Goal: Task Accomplishment & Management: Complete application form

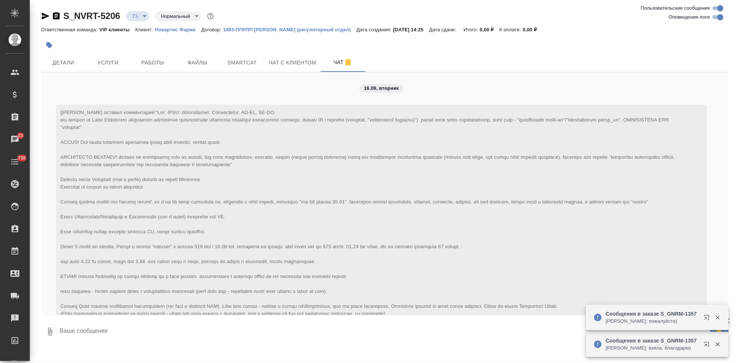
scroll to position [579, 0]
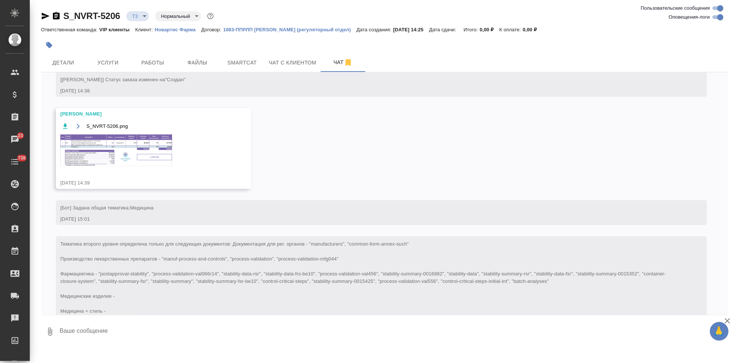
click at [109, 157] on img at bounding box center [116, 150] width 112 height 32
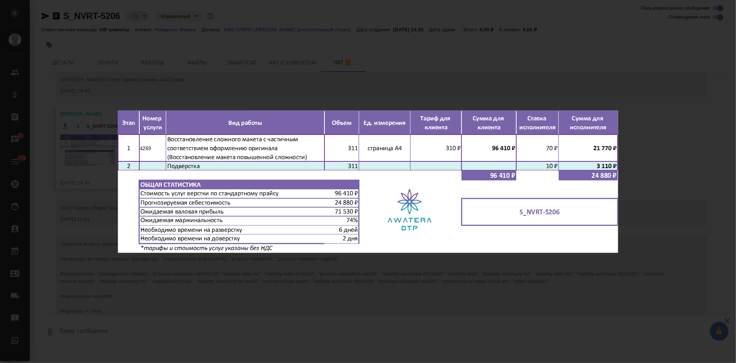
click at [375, 296] on div "S_NVRT-5206.png 1 of 1" at bounding box center [368, 181] width 736 height 363
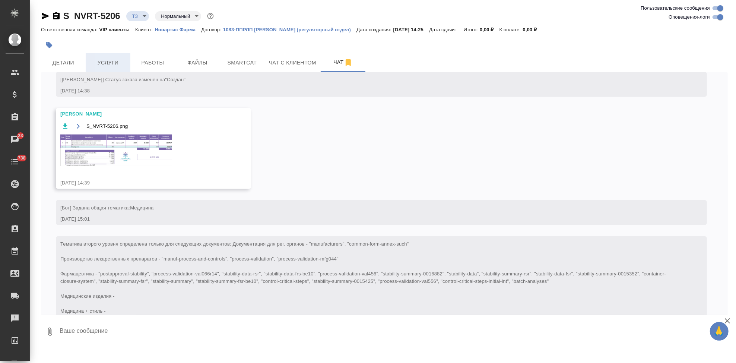
click at [99, 61] on span "Услуги" at bounding box center [108, 62] width 36 height 9
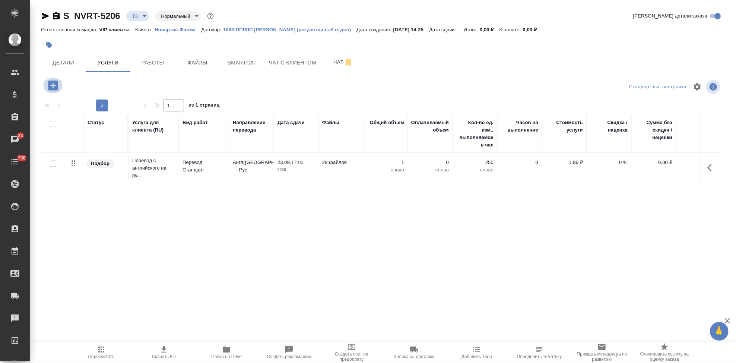
click at [54, 83] on icon "button" at bounding box center [53, 85] width 10 height 10
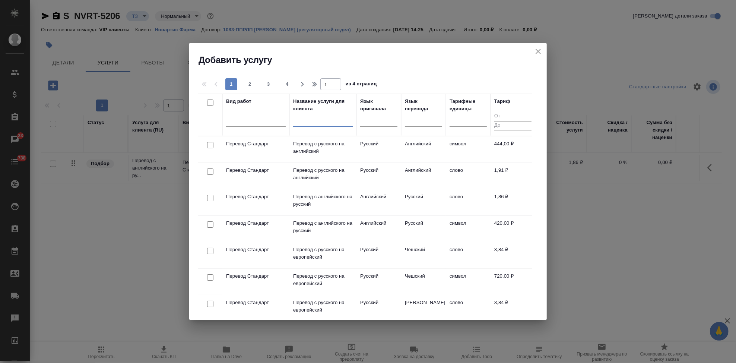
click at [335, 126] on input "text" at bounding box center [323, 121] width 60 height 9
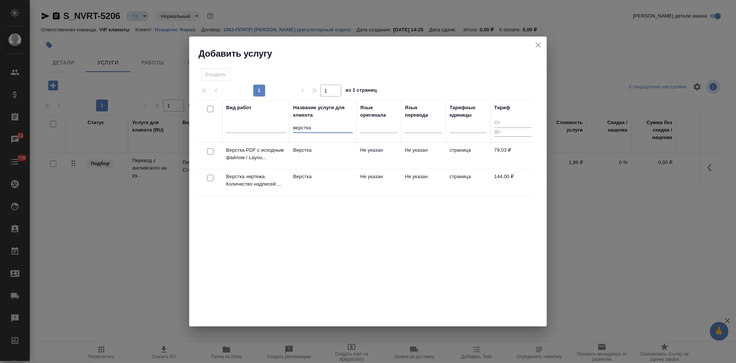
type input "верстка"
click at [322, 187] on td "Верстка" at bounding box center [322, 182] width 67 height 26
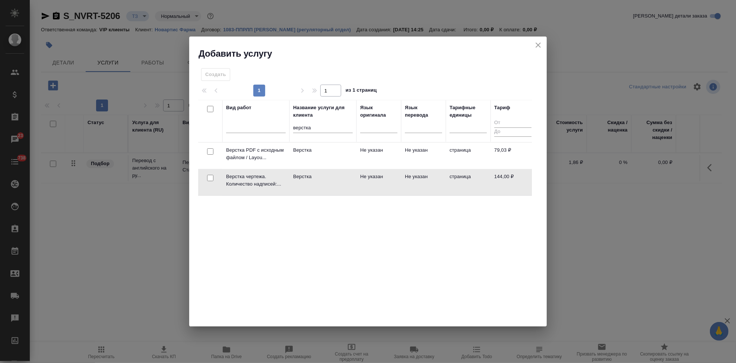
click at [322, 187] on td "Верстка" at bounding box center [322, 182] width 67 height 26
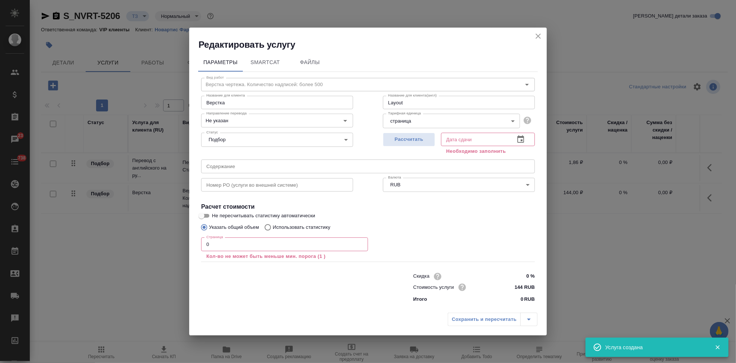
click at [250, 245] on input "0" at bounding box center [284, 243] width 167 height 13
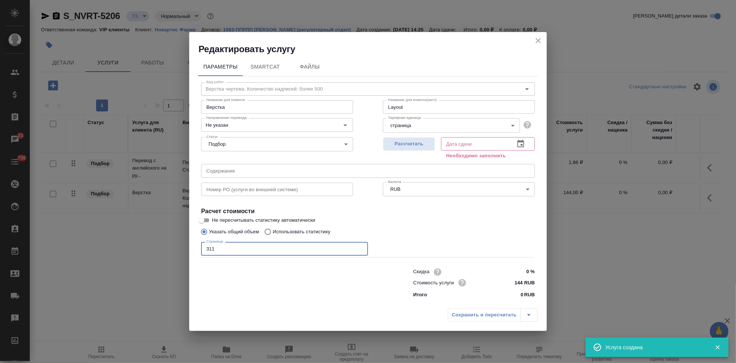
type input "311"
click at [522, 145] on icon "button" at bounding box center [520, 143] width 9 height 9
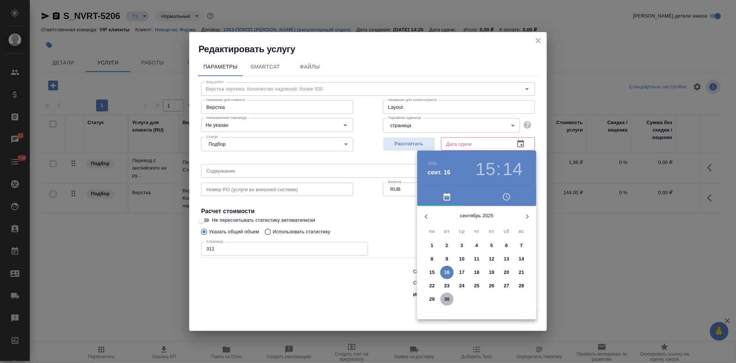
click at [449, 300] on p "30" at bounding box center [447, 298] width 6 height 7
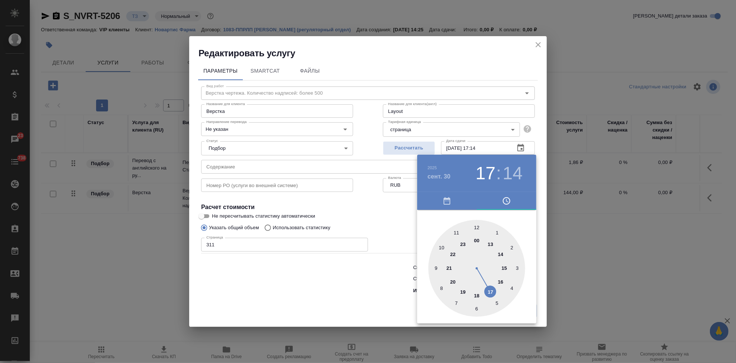
click at [492, 289] on div at bounding box center [476, 268] width 97 height 97
click at [474, 226] on div at bounding box center [476, 268] width 97 height 97
click at [479, 225] on div at bounding box center [476, 268] width 97 height 97
click at [477, 226] on div at bounding box center [476, 268] width 97 height 97
type input "30.09.2025 17:00"
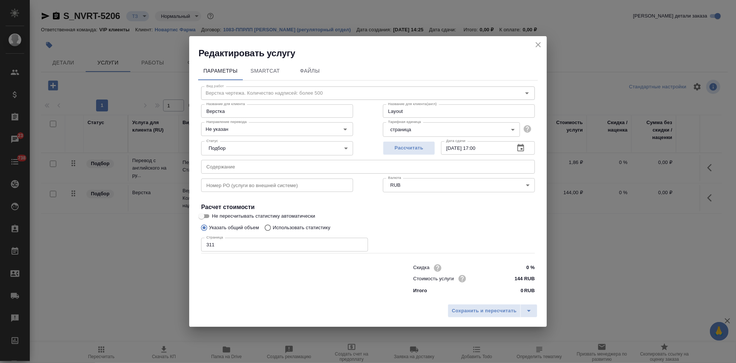
click at [295, 166] on input "text" at bounding box center [368, 166] width 334 height 13
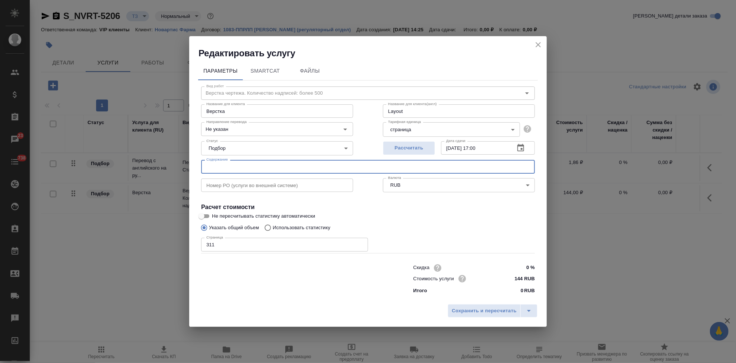
paste input "в перевод_Неванак_СМС"
type input "в перевод_Неванак_СМС"
click at [528, 310] on icon "split button" at bounding box center [528, 310] width 9 height 9
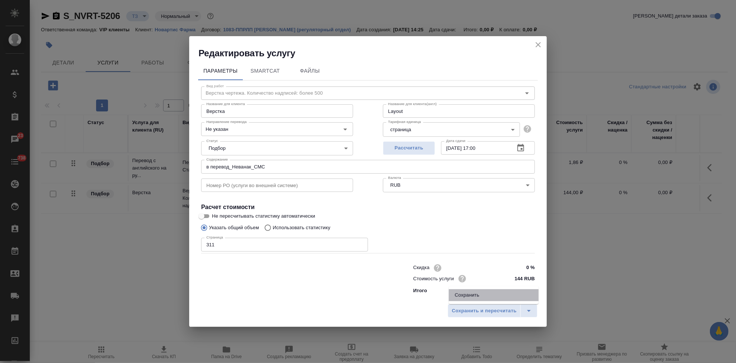
click at [497, 298] on li "Сохранить" at bounding box center [494, 295] width 90 height 12
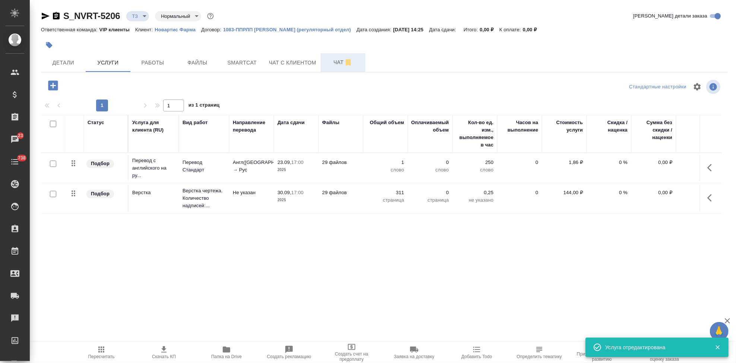
click at [328, 59] on span "Чат" at bounding box center [343, 62] width 36 height 9
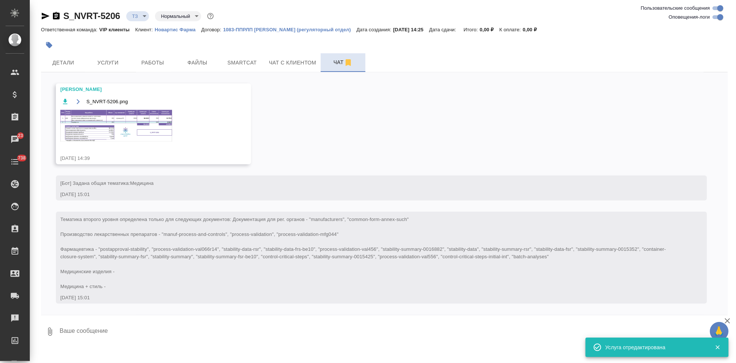
scroll to position [611, 0]
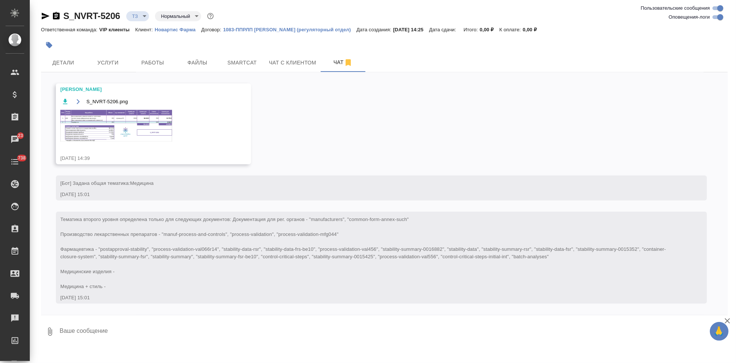
click at [133, 130] on img at bounding box center [116, 126] width 112 height 32
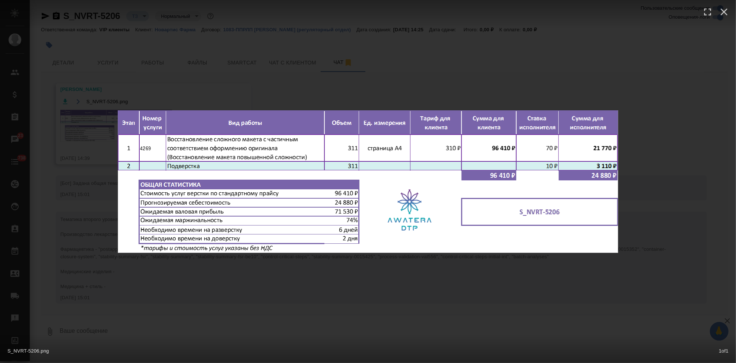
click at [328, 293] on div "S_NVRT-5206.png 1 of 1" at bounding box center [368, 181] width 736 height 363
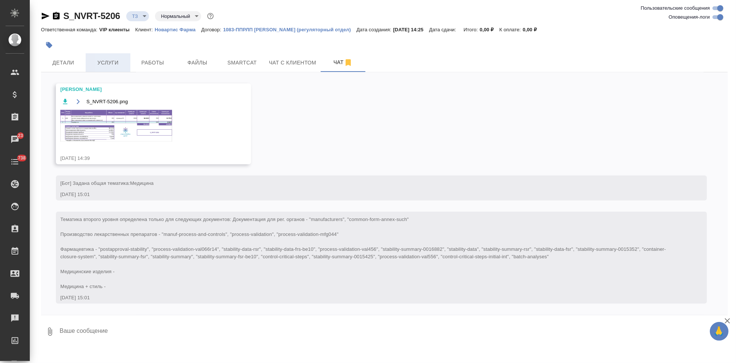
click at [108, 70] on button "Услуги" at bounding box center [108, 62] width 45 height 19
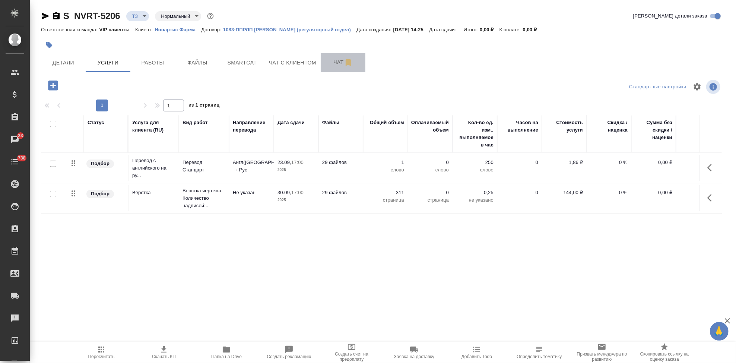
click at [330, 61] on span "Чат" at bounding box center [343, 62] width 36 height 9
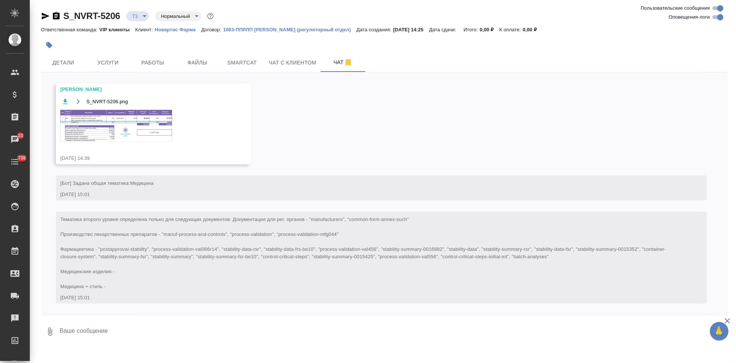
scroll to position [611, 0]
click at [122, 125] on img at bounding box center [116, 126] width 112 height 32
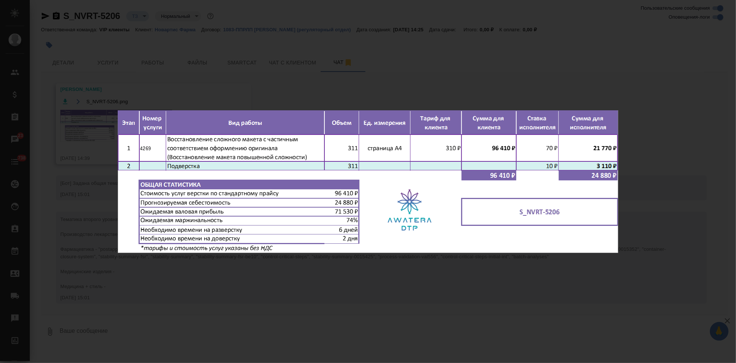
click at [437, 324] on div "S_NVRT-5206.png 1 of 1" at bounding box center [368, 181] width 736 height 363
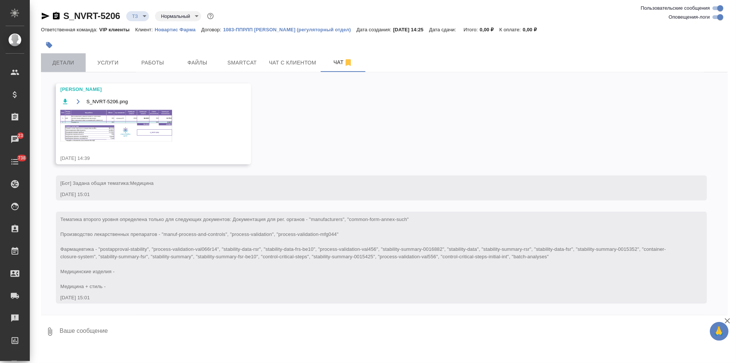
click at [68, 58] on span "Детали" at bounding box center [63, 62] width 36 height 9
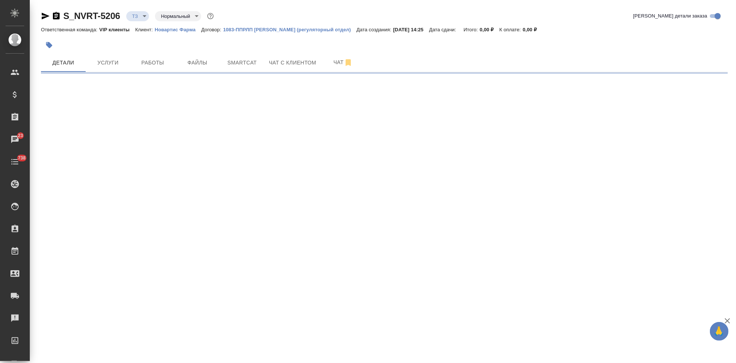
select select "RU"
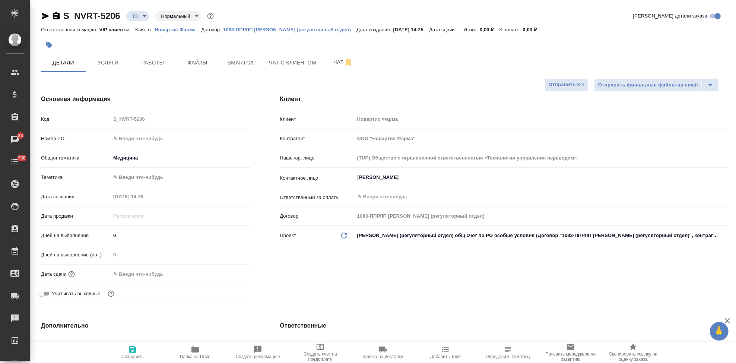
click at [129, 239] on input "0" at bounding box center [180, 235] width 139 height 11
type textarea "x"
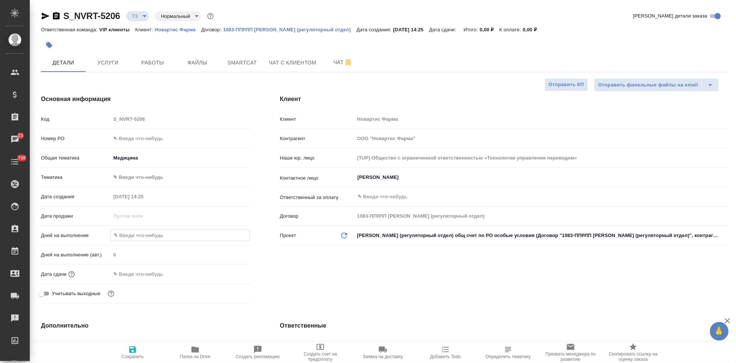
type textarea "x"
type input "20"
type textarea "x"
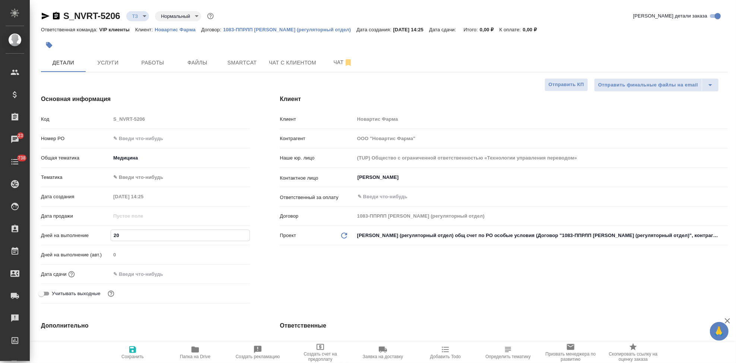
type textarea "x"
type input "20"
click at [353, 272] on div "Клиент Клиент Новартис Фарма Контрагент ООО "Новартис Фарма" Наше юр. лицо (TUP…" at bounding box center [504, 200] width 478 height 241
click at [133, 348] on icon "button" at bounding box center [132, 349] width 7 height 7
type textarea "x"
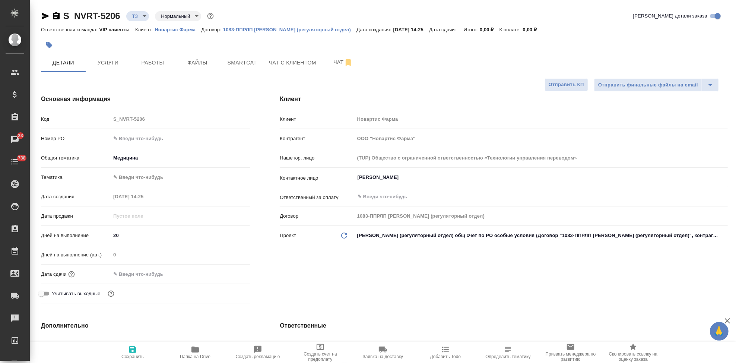
type textarea "x"
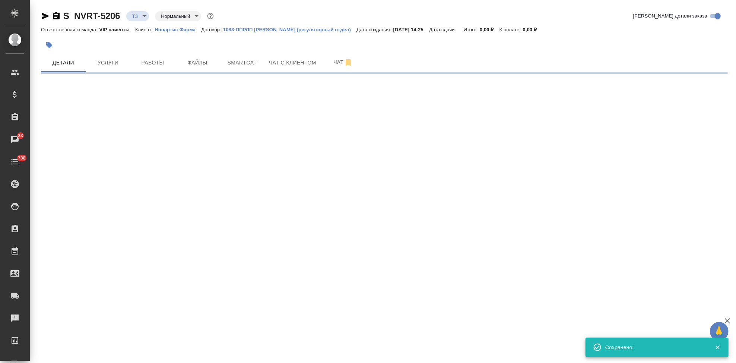
type input "new"
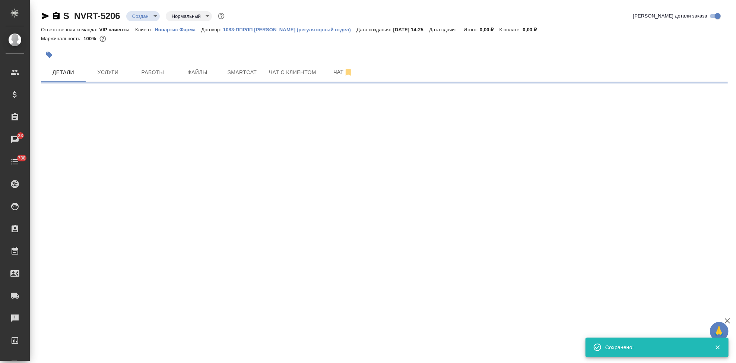
select select "RU"
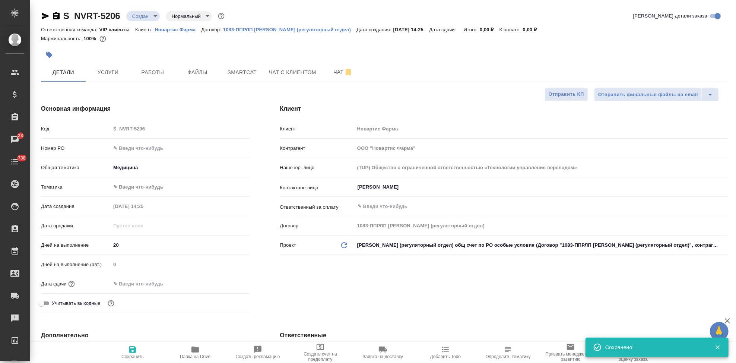
type textarea "x"
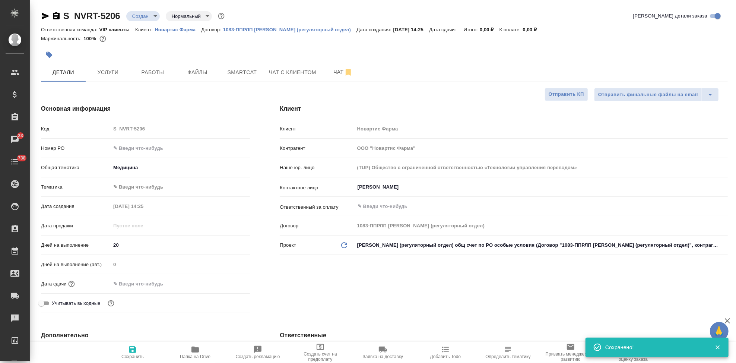
type textarea "x"
click at [133, 358] on span "Сохранить" at bounding box center [132, 356] width 22 height 5
type textarea "x"
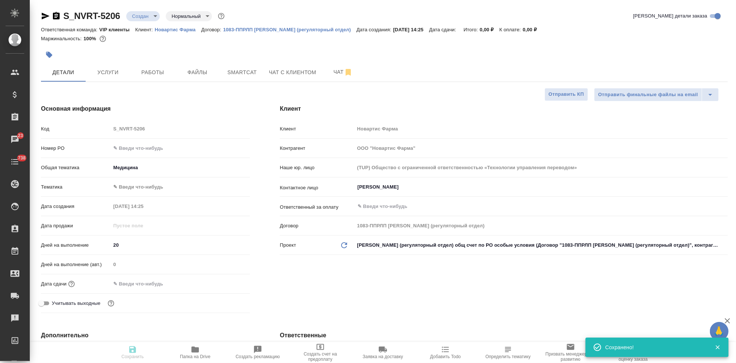
type textarea "x"
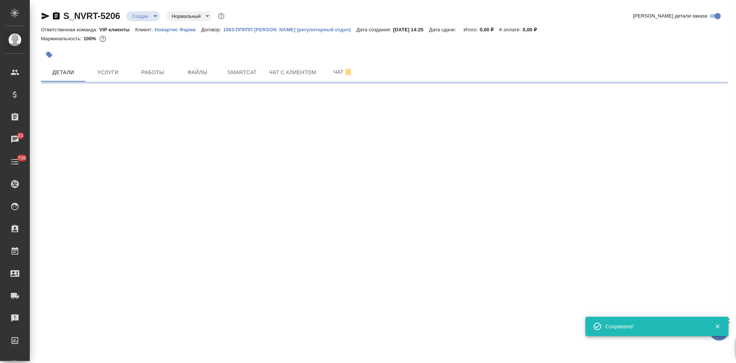
select select "RU"
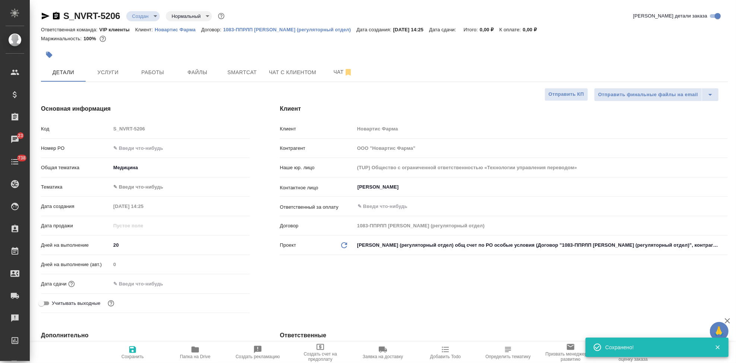
type textarea "x"
click at [136, 354] on span "Сохранить" at bounding box center [132, 356] width 22 height 5
type textarea "x"
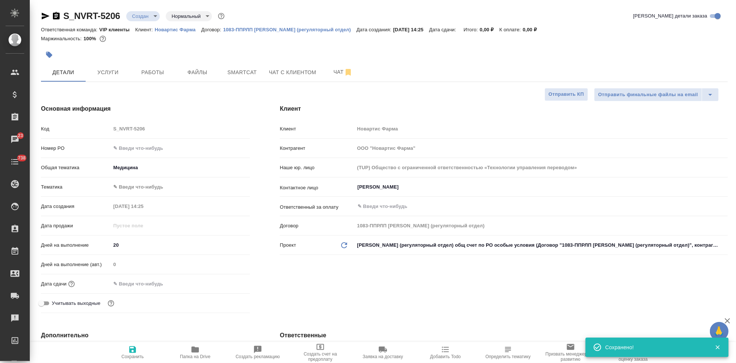
type textarea "x"
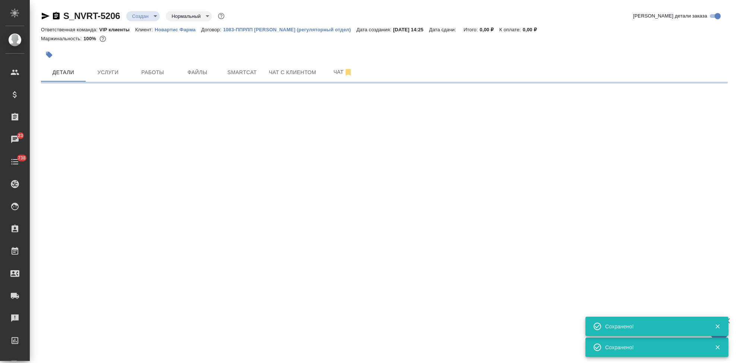
select select "RU"
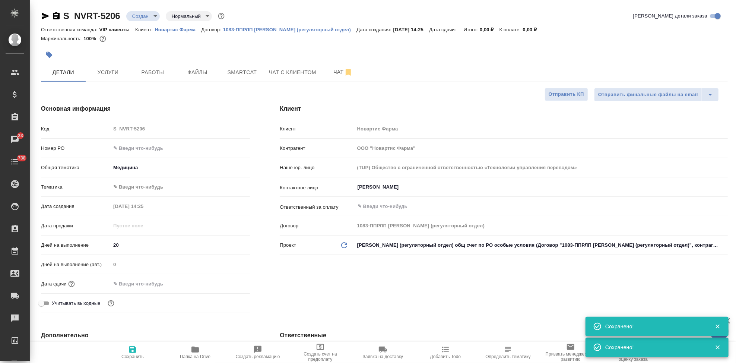
type textarea "x"
click at [136, 354] on span "Сохранить" at bounding box center [132, 356] width 22 height 5
type textarea "x"
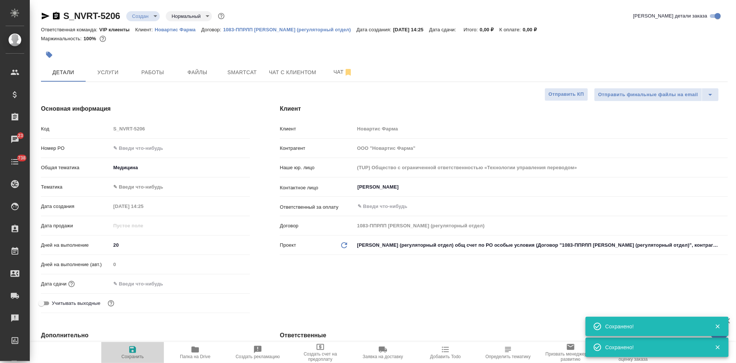
type textarea "x"
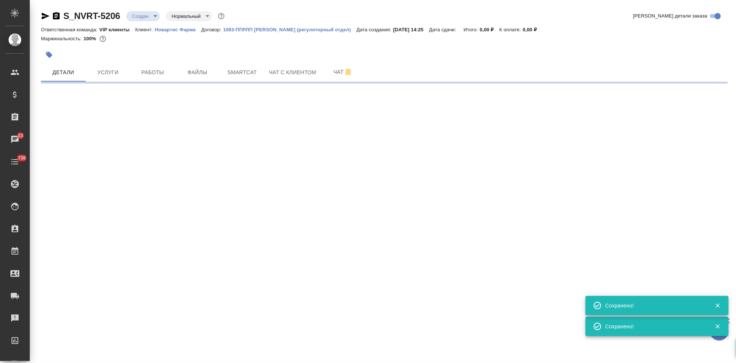
select select "RU"
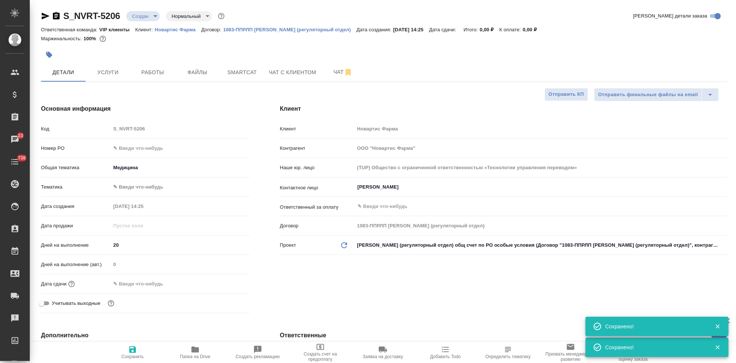
type textarea "x"
click at [103, 73] on span "Услуги" at bounding box center [108, 72] width 36 height 9
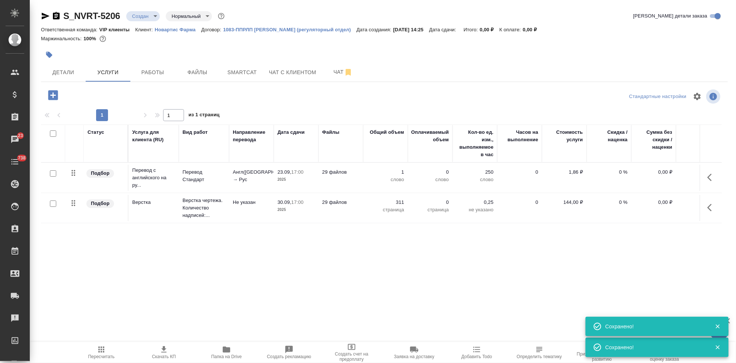
click at [705, 179] on button "button" at bounding box center [711, 177] width 18 height 18
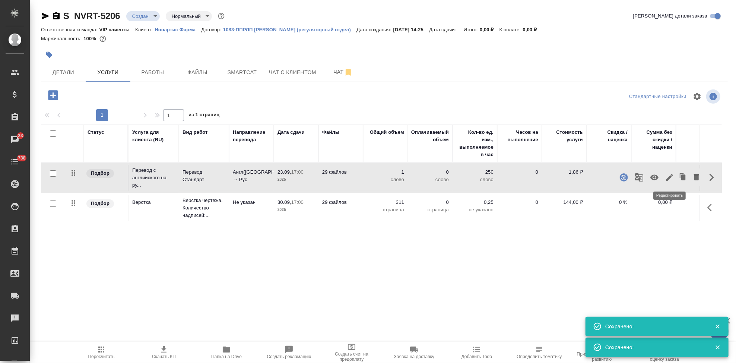
click at [666, 175] on icon "button" at bounding box center [669, 177] width 9 height 9
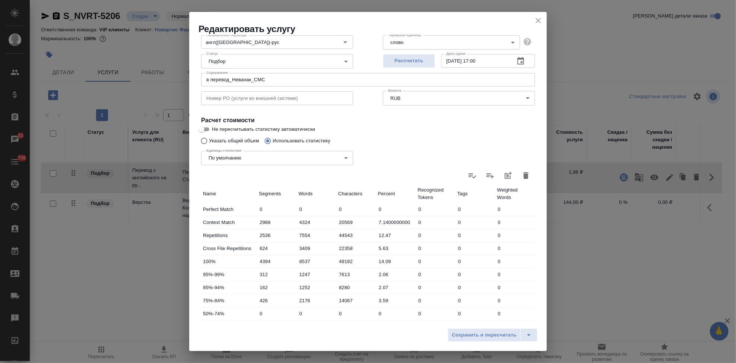
scroll to position [124, 0]
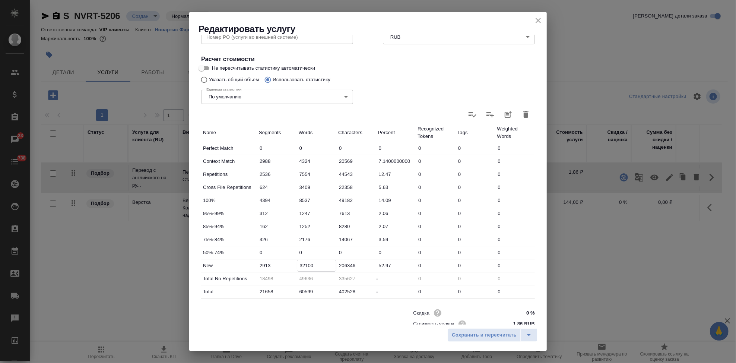
click at [315, 262] on input "32100" at bounding box center [316, 265] width 39 height 11
type input "38520"
drag, startPoint x: 530, startPoint y: 337, endPoint x: 519, endPoint y: 328, distance: 13.5
click at [530, 337] on icon "split button" at bounding box center [528, 334] width 9 height 9
click at [492, 315] on li "Сохранить" at bounding box center [494, 319] width 90 height 12
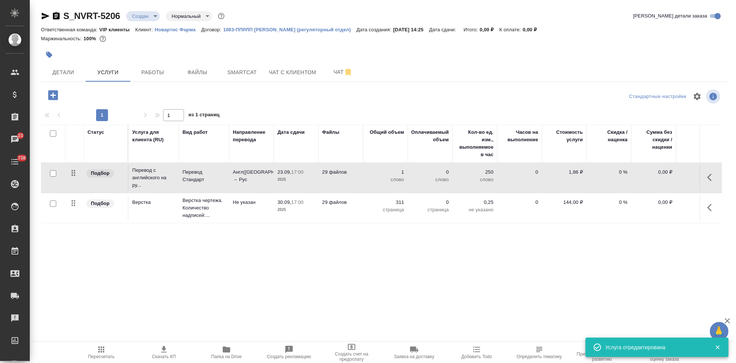
click at [102, 351] on icon "button" at bounding box center [101, 349] width 9 height 9
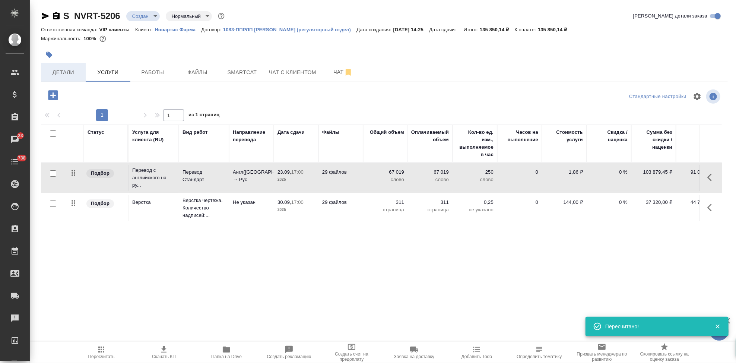
click at [66, 74] on span "Детали" at bounding box center [63, 72] width 36 height 9
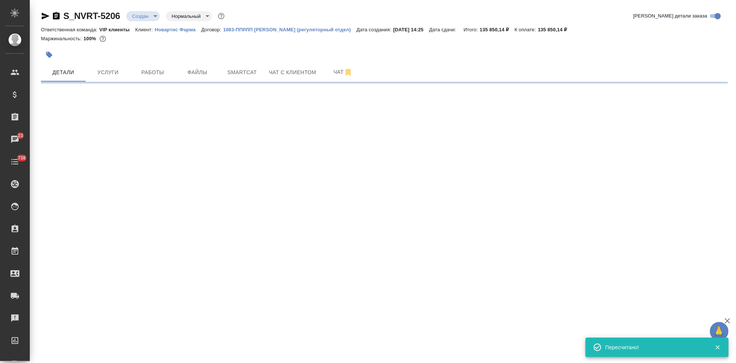
select select "RU"
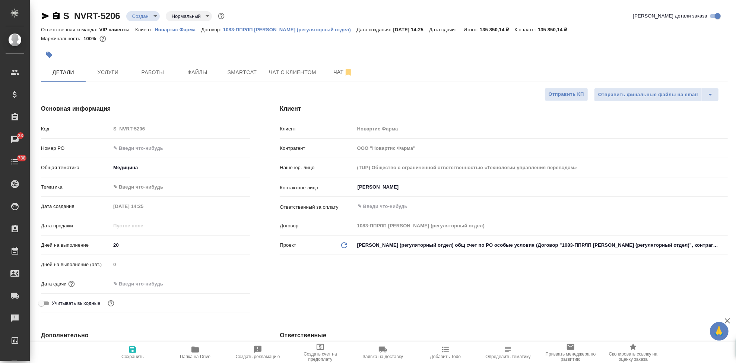
type textarea "x"
select select "RU"
click at [132, 354] on span "Сохранить" at bounding box center [132, 356] width 22 height 5
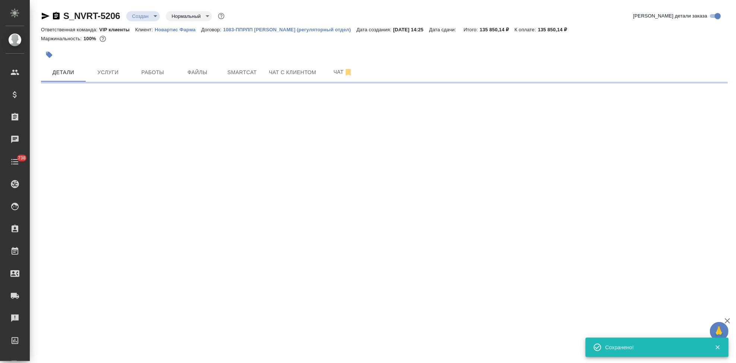
select select "RU"
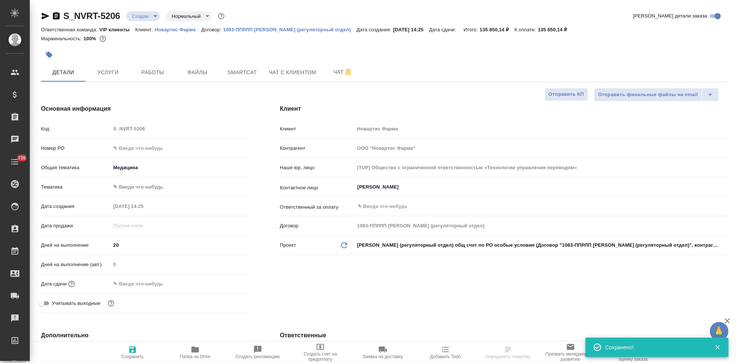
type textarea "x"
click at [132, 354] on span "Сохранить" at bounding box center [132, 356] width 22 height 5
type textarea "x"
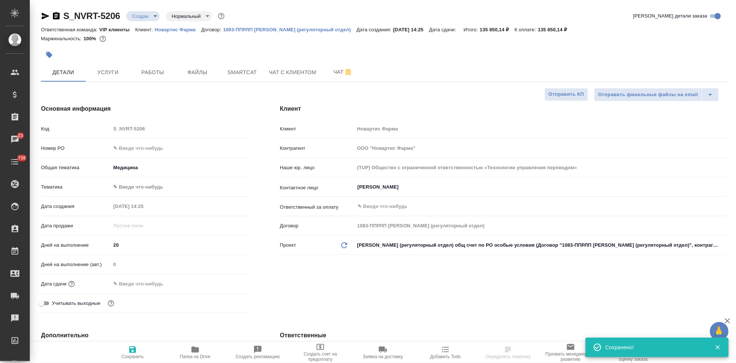
type textarea "x"
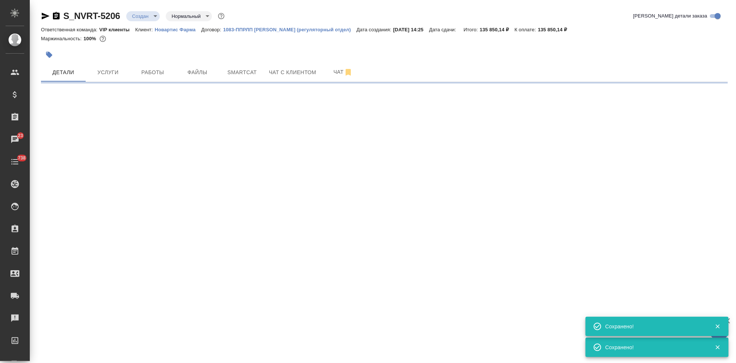
select select "RU"
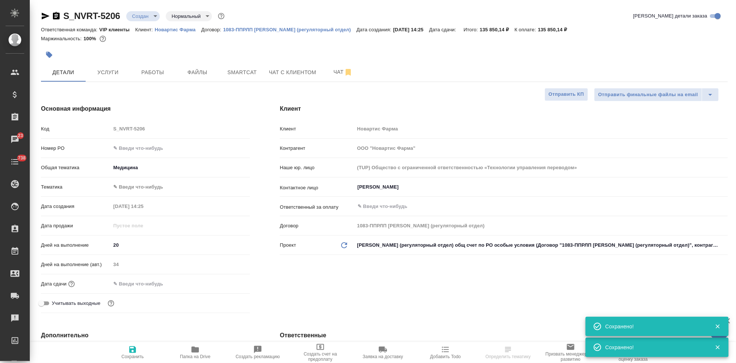
type textarea "x"
select select "RU"
type textarea "x"
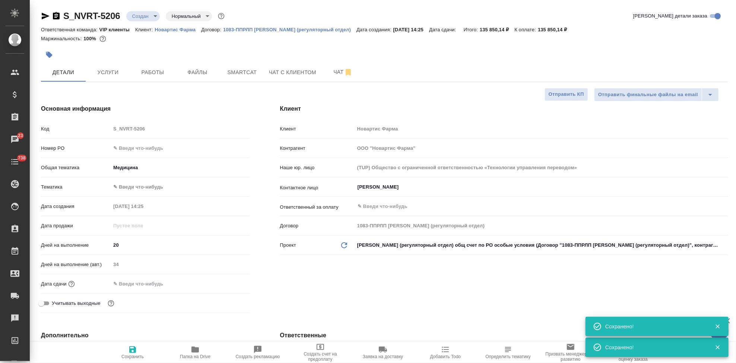
type textarea "x"
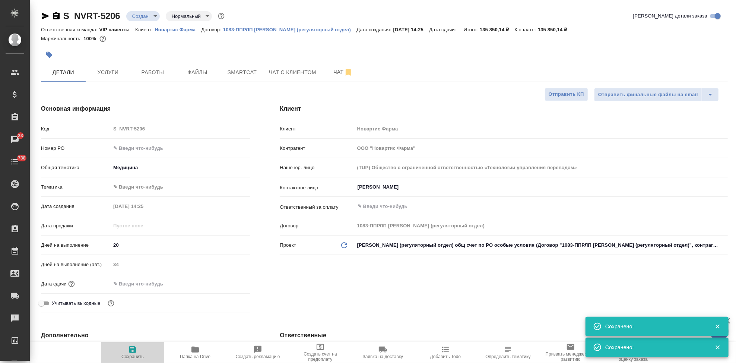
click at [122, 356] on span "Сохранить" at bounding box center [132, 356] width 22 height 5
type textarea "x"
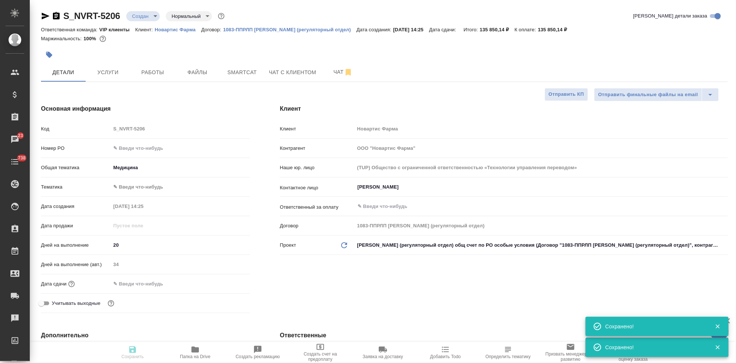
type textarea "x"
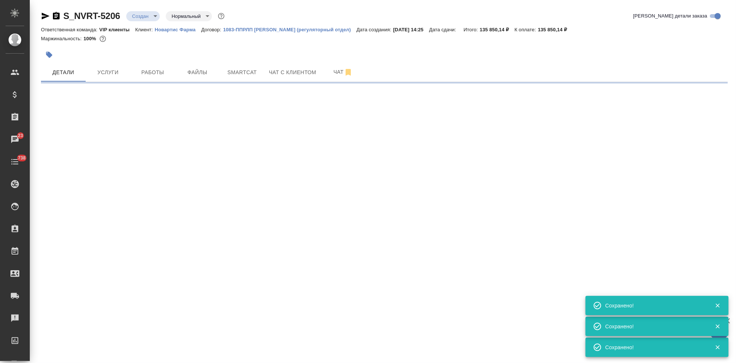
select select "RU"
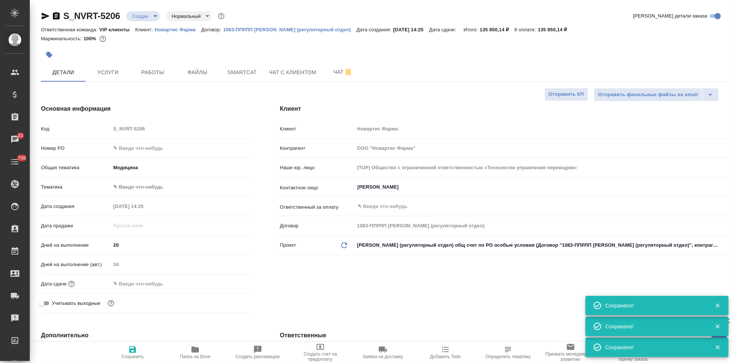
type textarea "x"
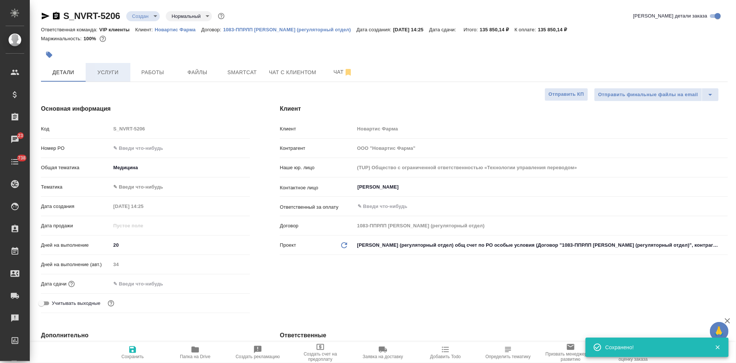
click at [119, 76] on span "Услуги" at bounding box center [108, 72] width 36 height 9
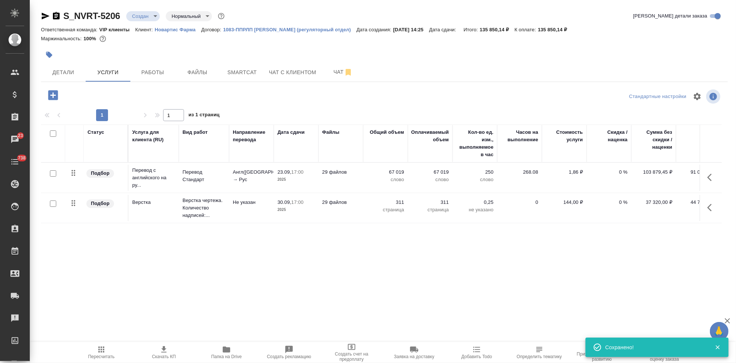
click at [103, 357] on span "Пересчитать" at bounding box center [101, 356] width 26 height 5
click at [168, 354] on span "Скачать КП" at bounding box center [164, 356] width 24 height 5
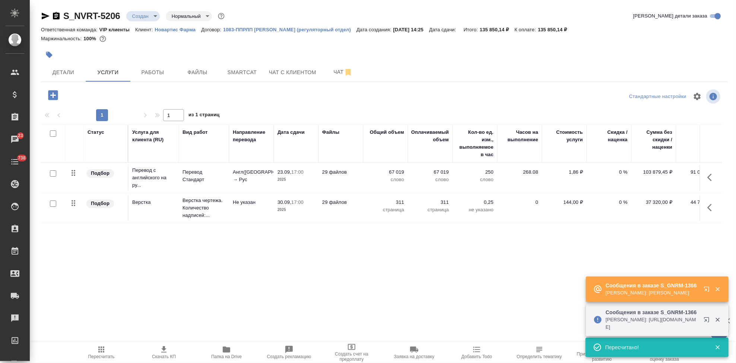
click at [153, 17] on body "🙏 .cls-1 fill:#fff; AWATERA Kabargina Anna Клиенты Спецификации Заказы 23 Чаты …" at bounding box center [368, 181] width 736 height 363
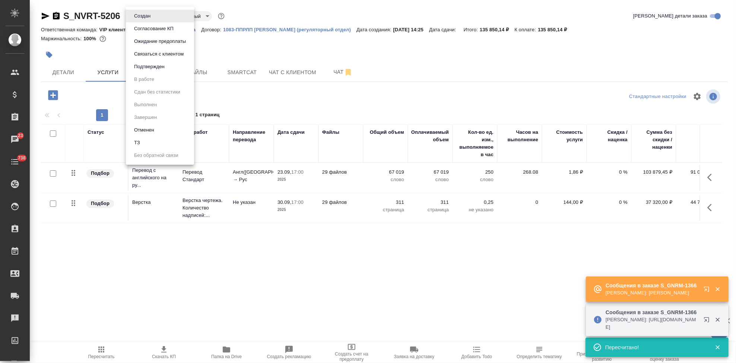
click at [155, 28] on button "Согласование КП" at bounding box center [154, 29] width 44 height 8
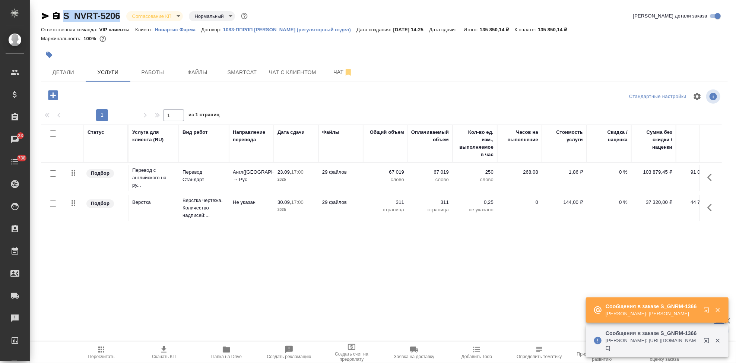
drag, startPoint x: 122, startPoint y: 16, endPoint x: 64, endPoint y: 16, distance: 58.8
click at [64, 16] on div "S_NVRT-5206 Согласование КП kpNegotiation Нормальный normal" at bounding box center [145, 16] width 208 height 12
copy link "S_NVRT-5206"
click at [708, 308] on icon "button" at bounding box center [706, 309] width 5 height 5
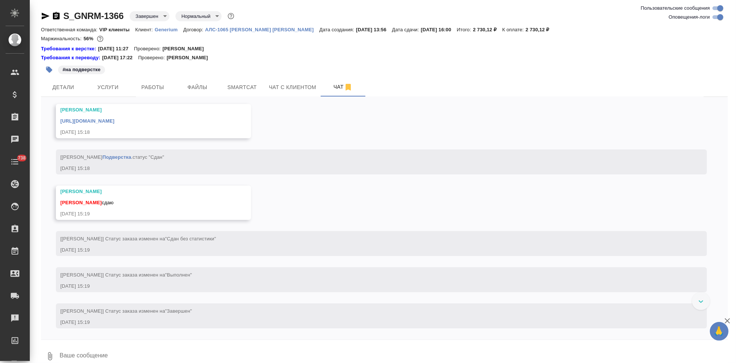
scroll to position [4245, 0]
click at [174, 352] on textarea at bounding box center [393, 355] width 669 height 25
type textarea "спасибочки"
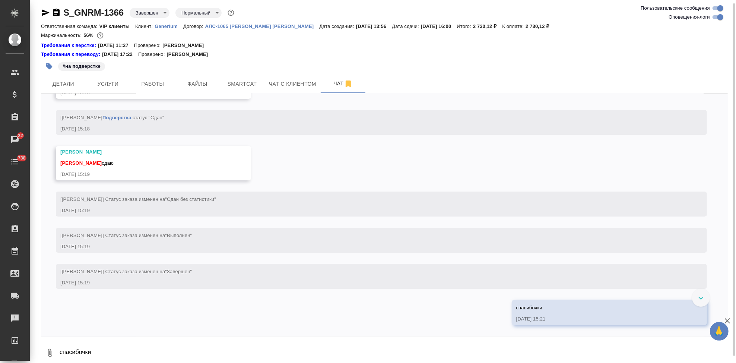
scroll to position [4234, 0]
click at [114, 84] on link "https://drive.awatera.com/apps/files/?dir=/Shares/Generium/Orders/S_GNRM-1366/F…" at bounding box center [87, 82] width 54 height 6
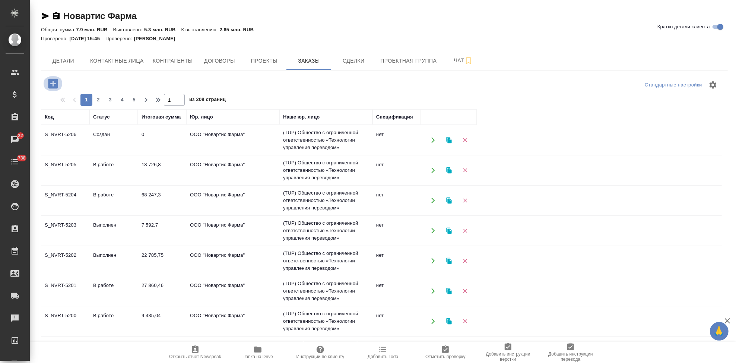
click at [55, 83] on icon "button" at bounding box center [53, 83] width 13 height 13
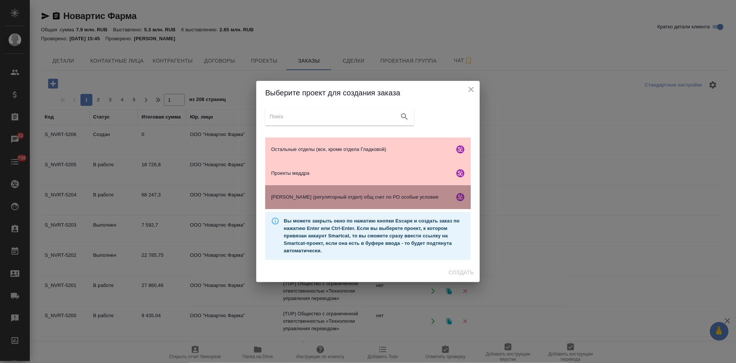
click at [297, 194] on span "Гладкова (регуляторный отдел) общ счет по РО особые условия" at bounding box center [361, 196] width 180 height 7
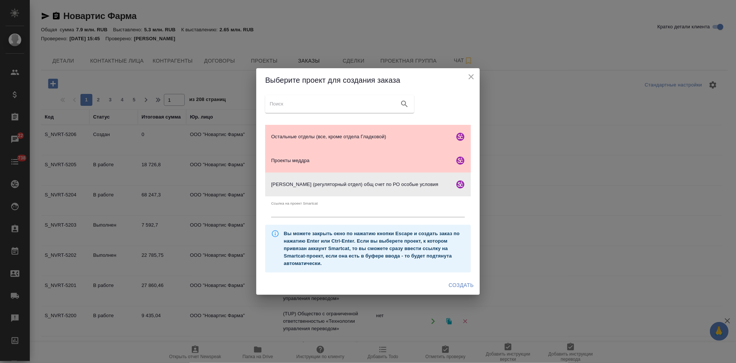
click at [454, 282] on span "Создать" at bounding box center [461, 284] width 25 height 9
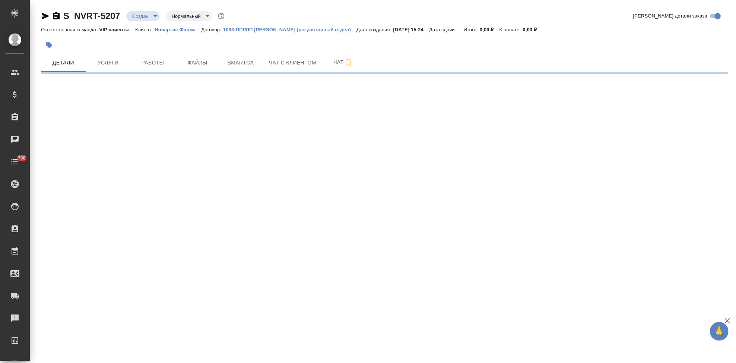
select select "RU"
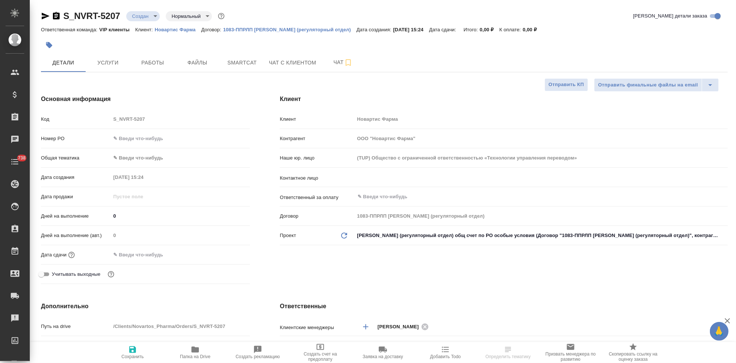
type textarea "x"
click at [91, 117] on div "Код S_NVRT-5207" at bounding box center [145, 118] width 209 height 13
click at [408, 178] on input "text" at bounding box center [529, 177] width 344 height 9
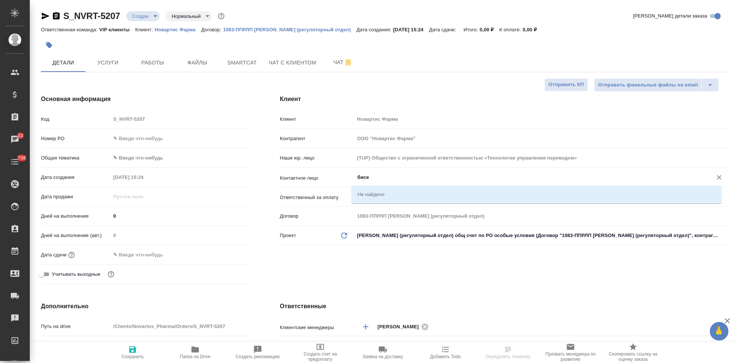
type input "бисен"
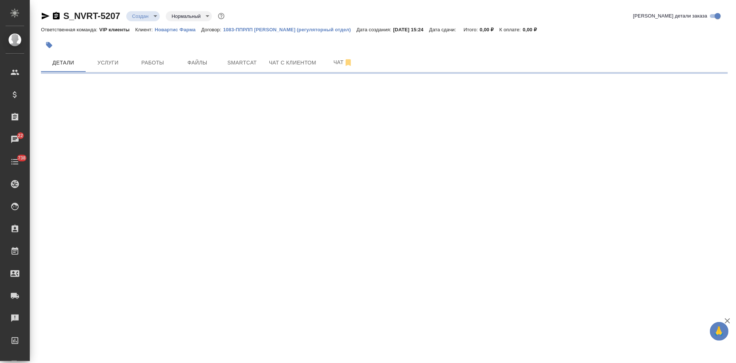
select select "RU"
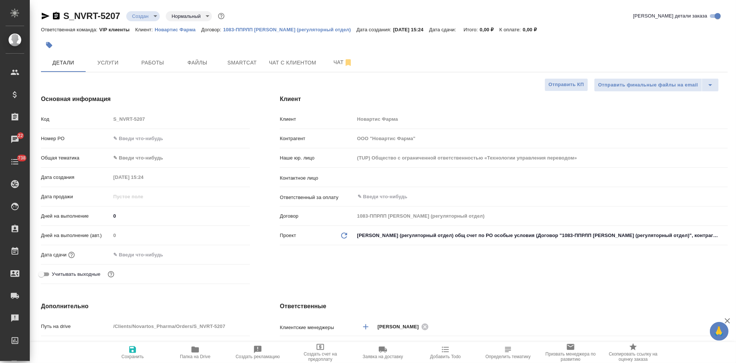
type textarea "x"
click at [429, 181] on input "text" at bounding box center [529, 177] width 344 height 9
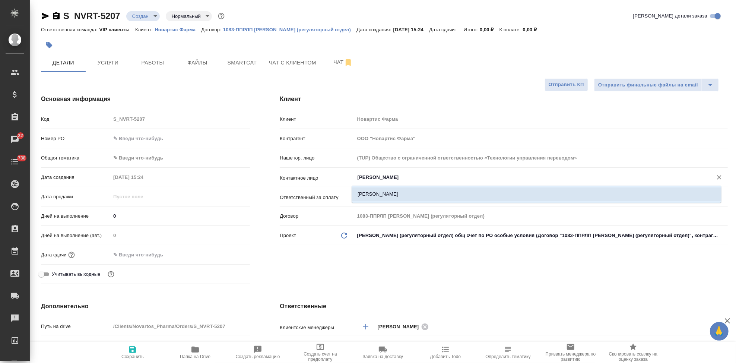
click at [383, 195] on li "[PERSON_NAME]" at bounding box center [536, 193] width 370 height 13
type input "[PERSON_NAME]"
type textarea "x"
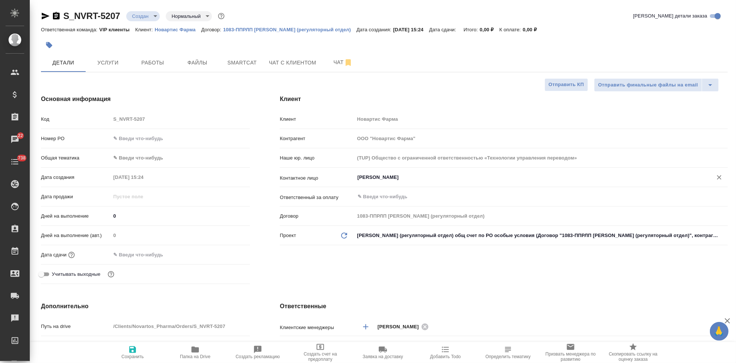
type input "[PERSON_NAME]"
click at [141, 352] on span "Сохранить" at bounding box center [133, 352] width 54 height 14
type textarea "x"
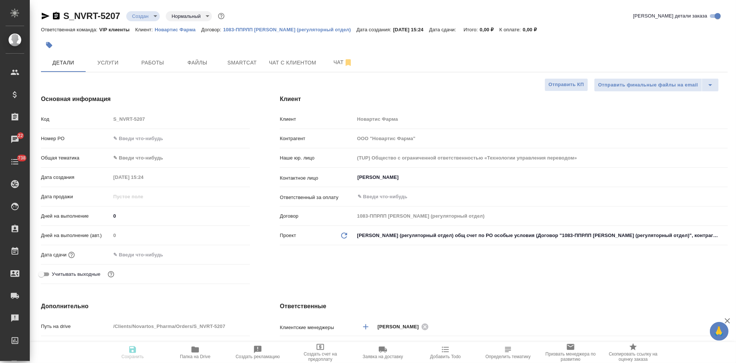
type textarea "x"
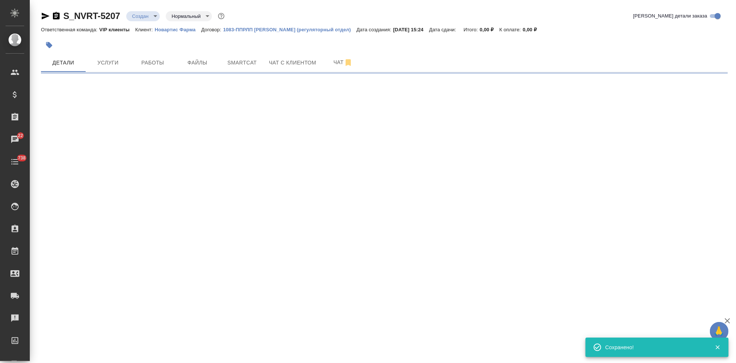
select select "RU"
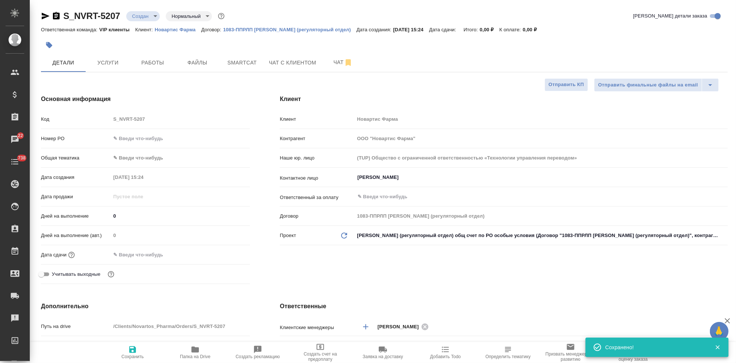
type textarea "x"
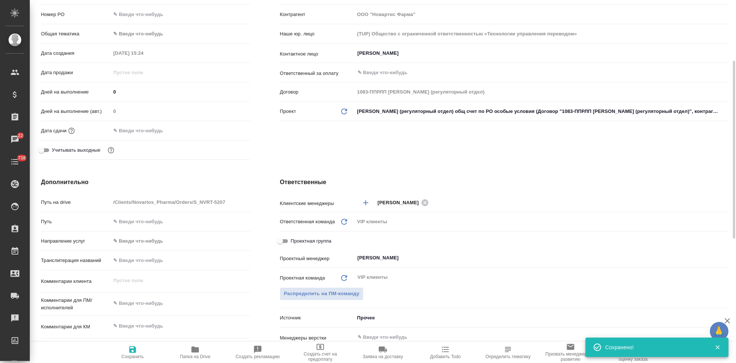
scroll to position [207, 0]
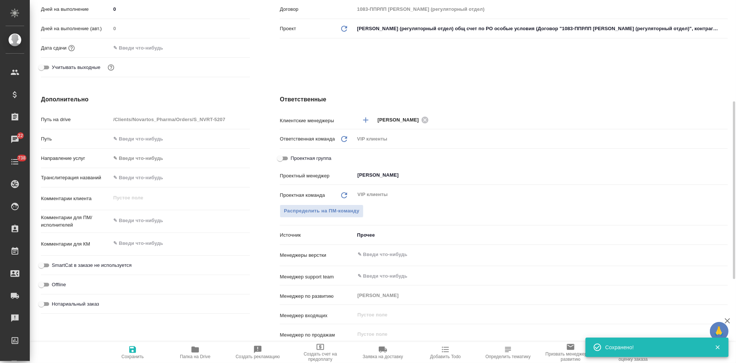
type textarea "x"
click at [153, 239] on textarea at bounding box center [180, 243] width 139 height 13
paste textarea "Азопт_в перевод_RTT 2583_AtoQ"
type textarea "x"
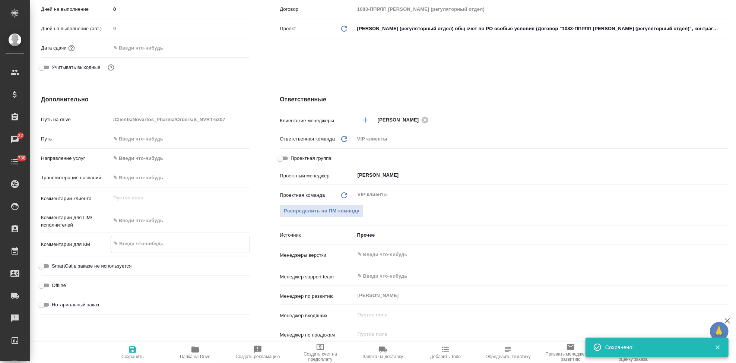
type textarea "Азопт_в перевод_RTT 2583_AtoQ"
type textarea "x"
type textarea "Азопт_в перевод_RTT 2583_AtoQ"
type textarea "x"
click at [135, 350] on icon "button" at bounding box center [132, 349] width 7 height 7
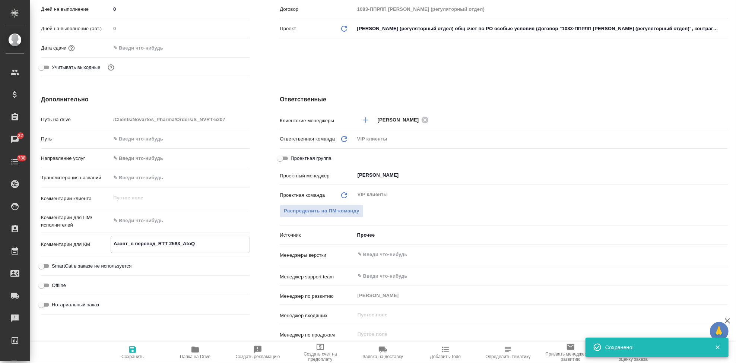
type textarea "x"
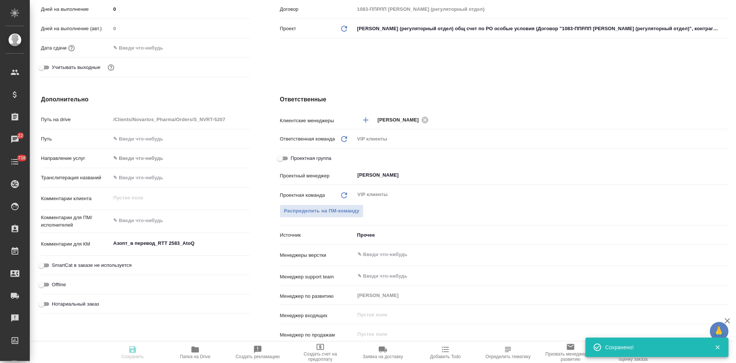
type textarea "x"
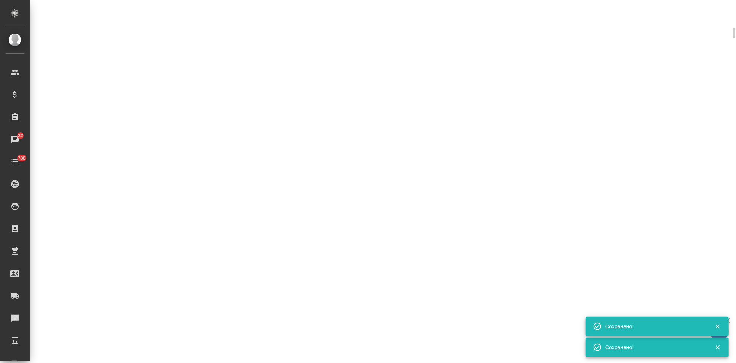
select select "RU"
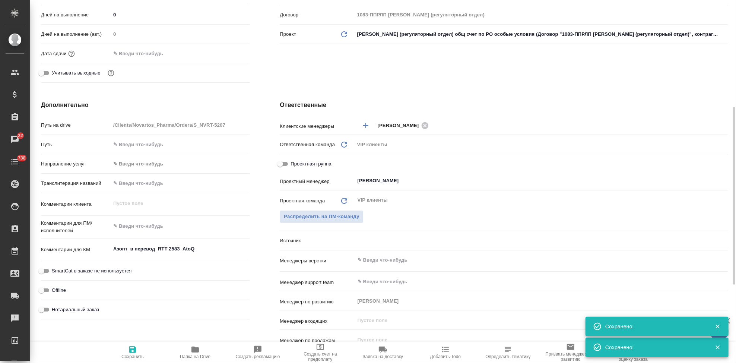
type textarea "x"
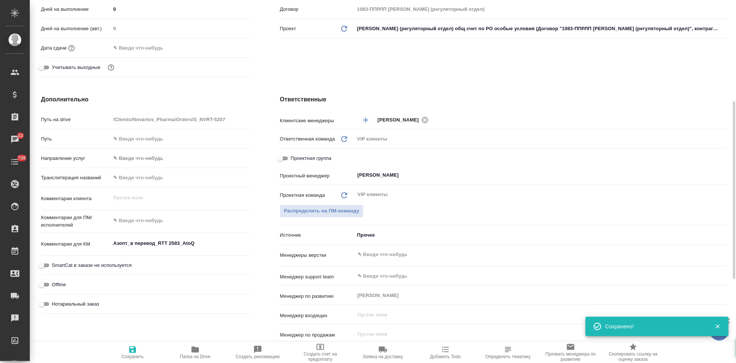
scroll to position [0, 0]
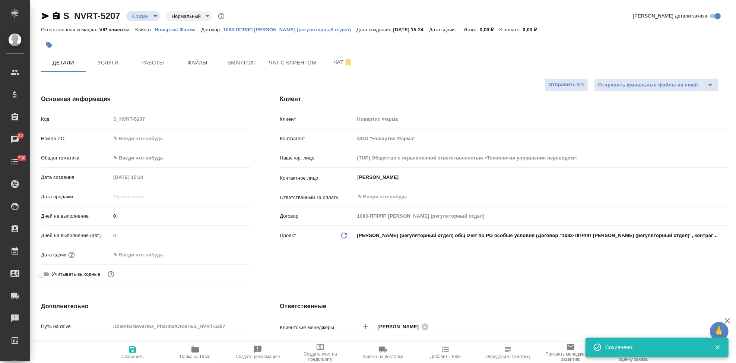
type textarea "x"
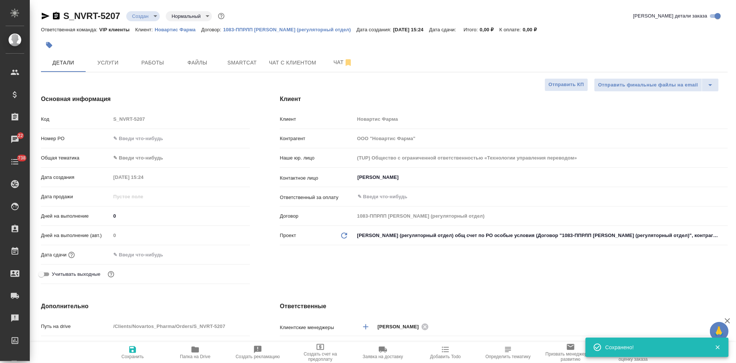
type textarea "x"
click at [205, 63] on span "Файлы" at bounding box center [197, 62] width 36 height 9
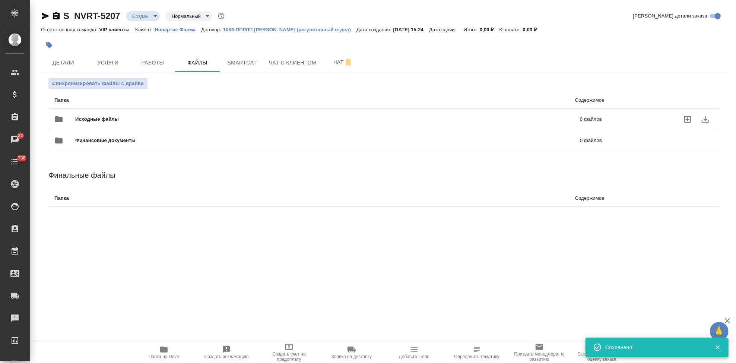
click at [685, 117] on icon "uploadFiles" at bounding box center [687, 119] width 9 height 9
click at [0, 0] on input "uploadFiles" at bounding box center [0, 0] width 0 height 0
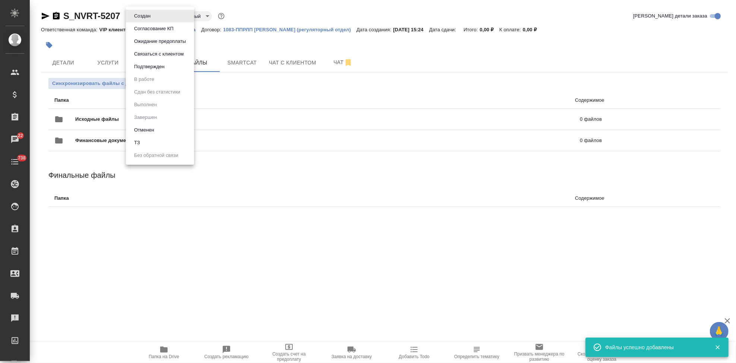
click at [150, 17] on body "🙏 .cls-1 fill:#fff; AWATERA Kabargina Anna Клиенты Спецификации Заказы 22 Чаты …" at bounding box center [368, 181] width 736 height 363
click at [140, 139] on button "ТЗ" at bounding box center [137, 142] width 10 height 8
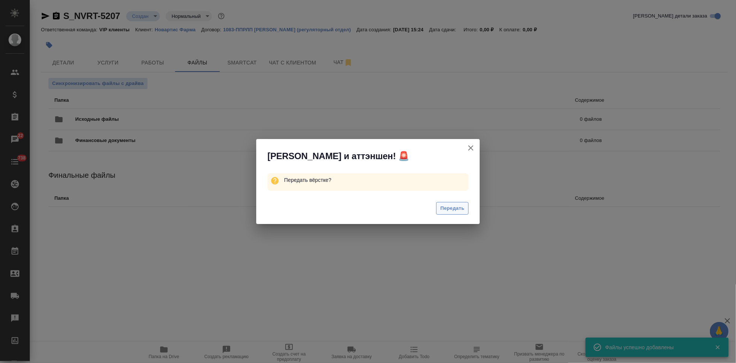
click at [447, 210] on span "Передать" at bounding box center [452, 208] width 24 height 9
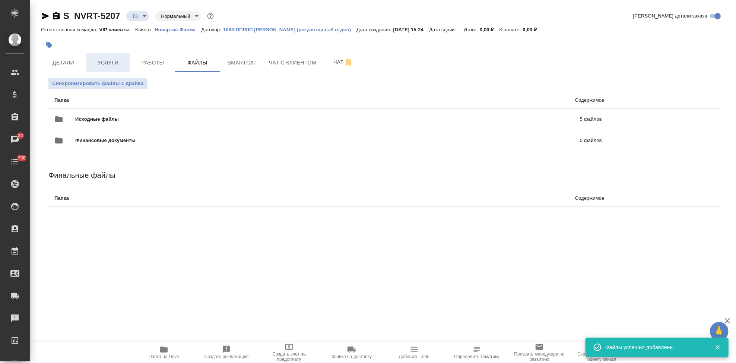
click at [95, 58] on span "Услуги" at bounding box center [108, 62] width 36 height 9
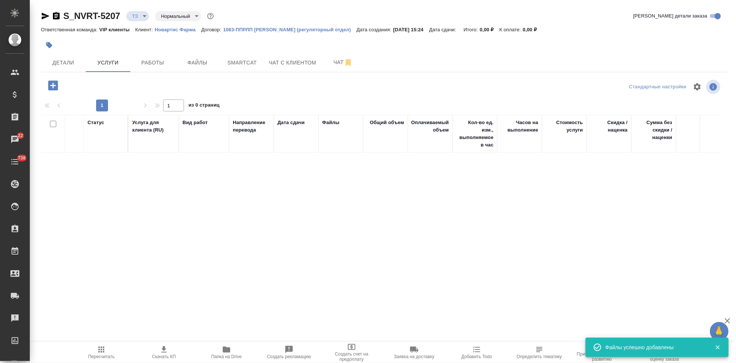
click at [49, 85] on icon "button" at bounding box center [53, 85] width 10 height 10
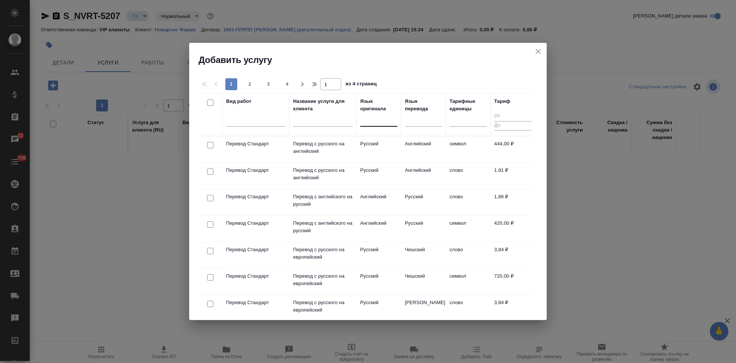
click at [385, 123] on div at bounding box center [378, 119] width 37 height 11
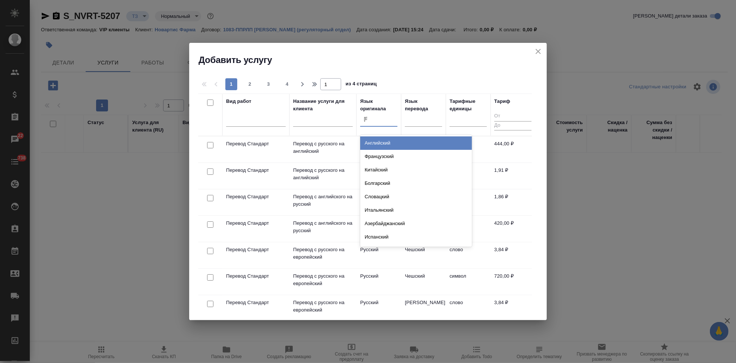
type input "ан"
click at [383, 144] on div "Английский" at bounding box center [416, 142] width 112 height 13
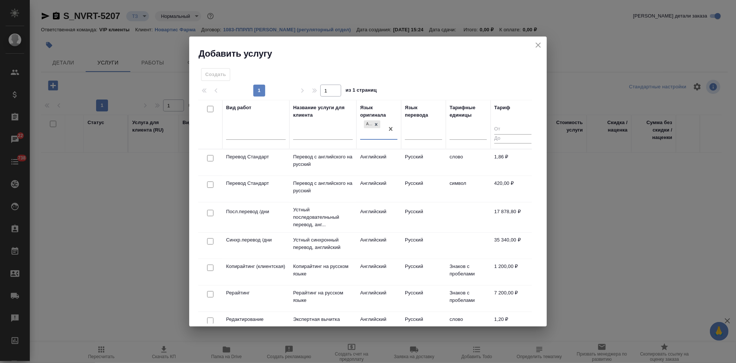
click at [434, 160] on td "Русский" at bounding box center [423, 162] width 45 height 26
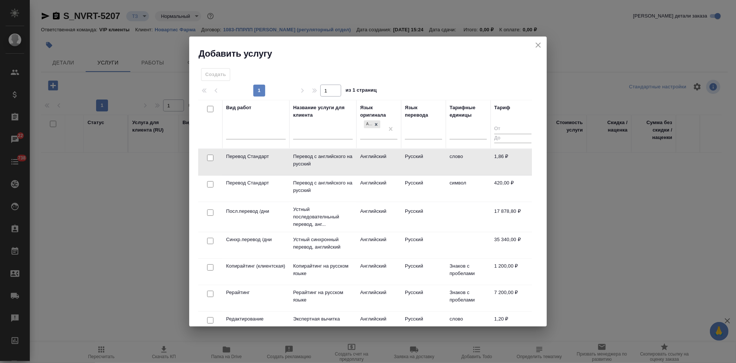
click at [434, 160] on td "Русский" at bounding box center [423, 162] width 45 height 26
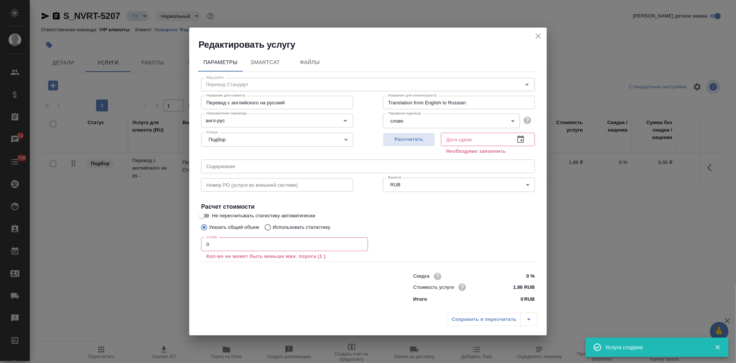
click at [294, 165] on input "text" at bounding box center [368, 165] width 334 height 13
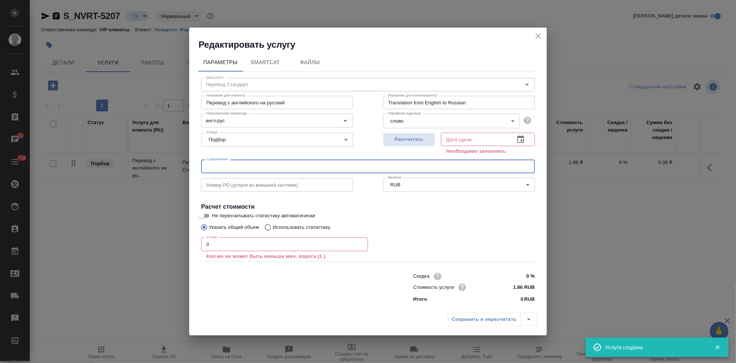
paste input "Азопт_в перевод_RTT 2583_AtoQ"
type input "Азопт_в перевод_RTT 2583_AtoQ"
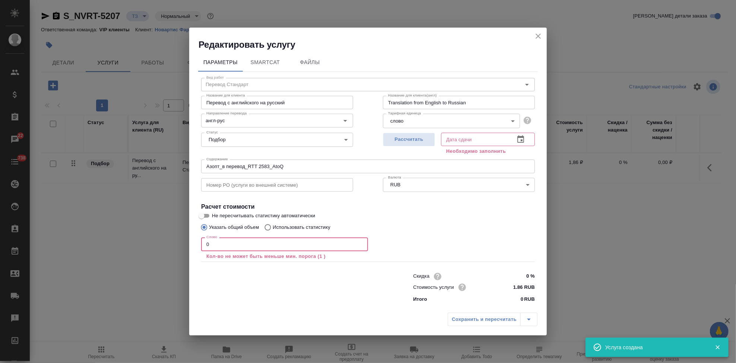
click at [249, 240] on input "0" at bounding box center [284, 243] width 167 height 13
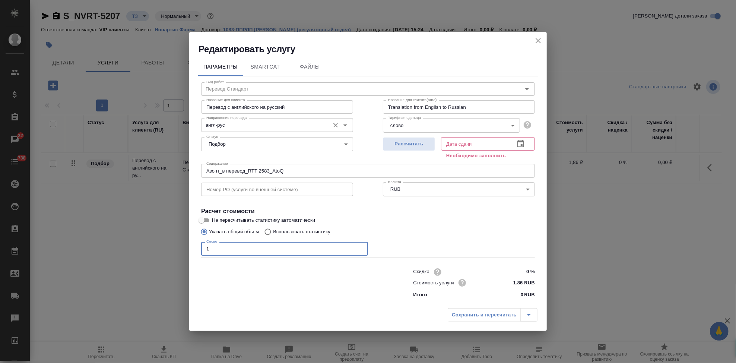
type input "1"
click at [247, 128] on input "англ-рус" at bounding box center [264, 124] width 122 height 9
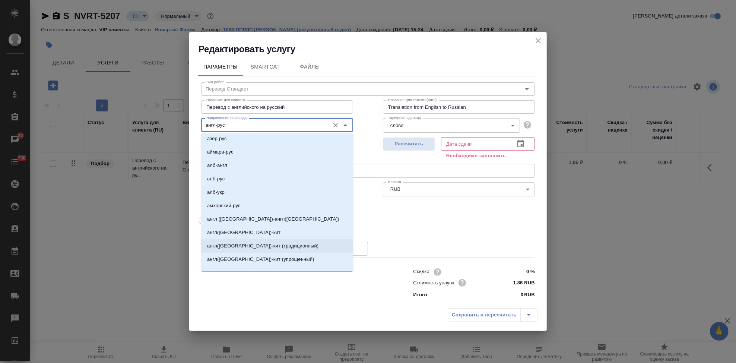
scroll to position [165, 0]
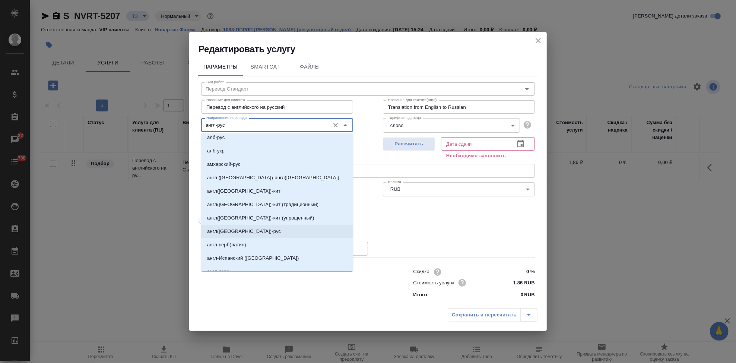
click at [227, 232] on p "англ(США)-рус" at bounding box center [244, 230] width 74 height 7
type input "англ(США)-рус"
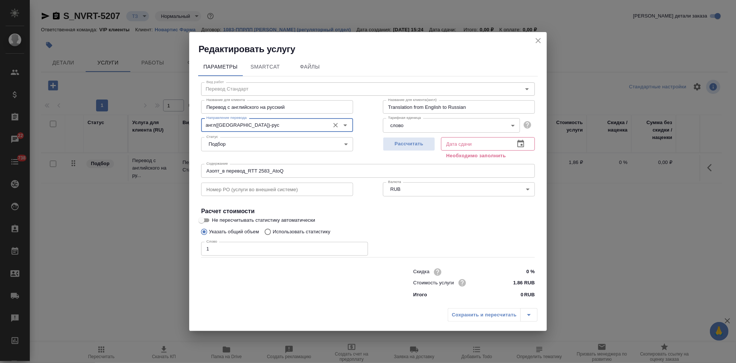
click at [520, 143] on icon "button" at bounding box center [520, 143] width 9 height 9
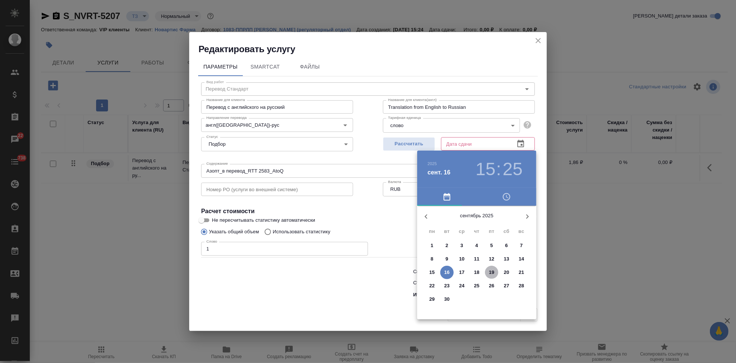
click at [491, 273] on p "19" at bounding box center [492, 271] width 6 height 7
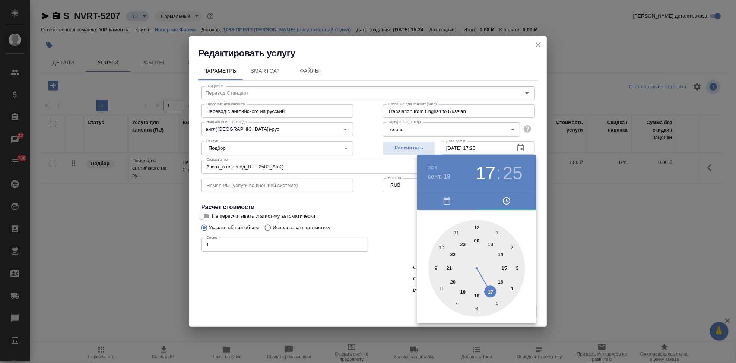
drag, startPoint x: 497, startPoint y: 271, endPoint x: 490, endPoint y: 287, distance: 17.9
click at [490, 287] on div at bounding box center [476, 268] width 97 height 97
click at [476, 227] on div at bounding box center [476, 268] width 97 height 97
type input "19.09.2025 17:00"
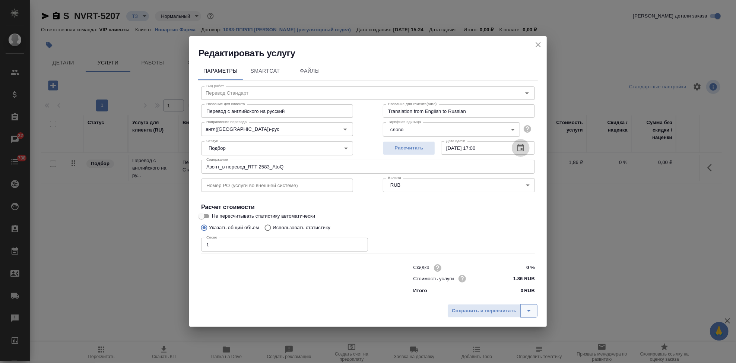
click at [527, 312] on icon "split button" at bounding box center [528, 310] width 9 height 9
click at [503, 294] on li "Сохранить" at bounding box center [494, 295] width 90 height 12
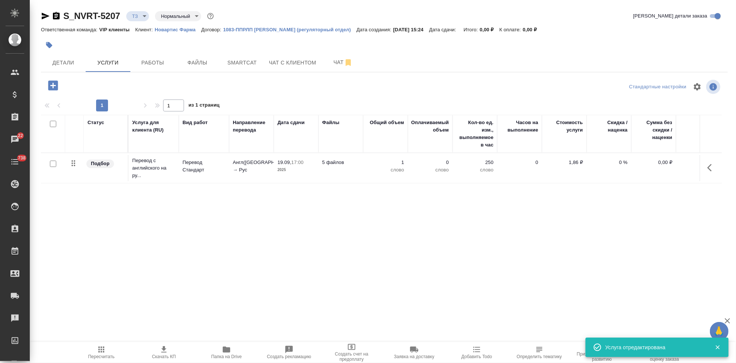
click at [52, 165] on input "checkbox" at bounding box center [53, 163] width 6 height 6
checkbox input "true"
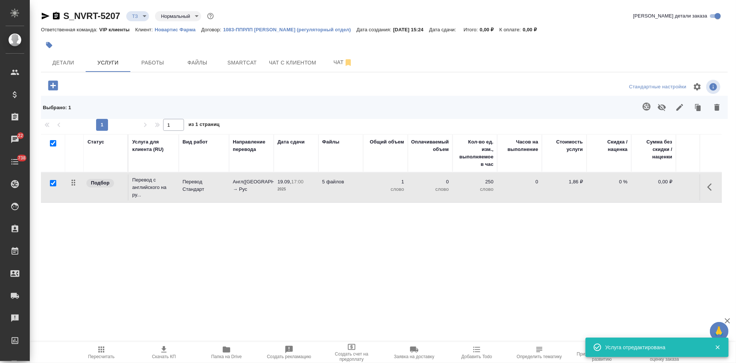
click at [642, 104] on icon "button" at bounding box center [646, 106] width 9 height 9
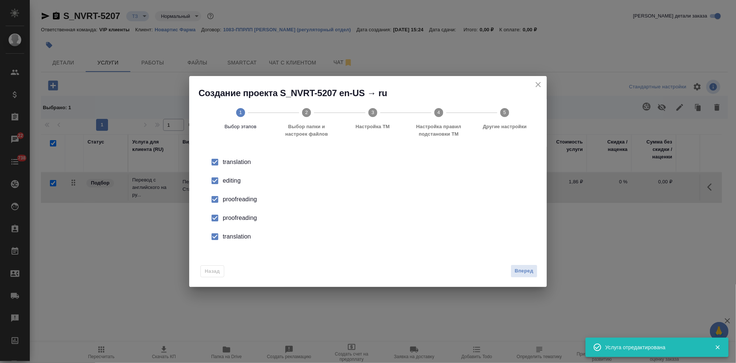
click at [220, 181] on input "checkbox" at bounding box center [215, 181] width 16 height 16
click at [213, 223] on input "checkbox" at bounding box center [215, 218] width 16 height 16
click at [214, 233] on input "checkbox" at bounding box center [215, 237] width 16 height 16
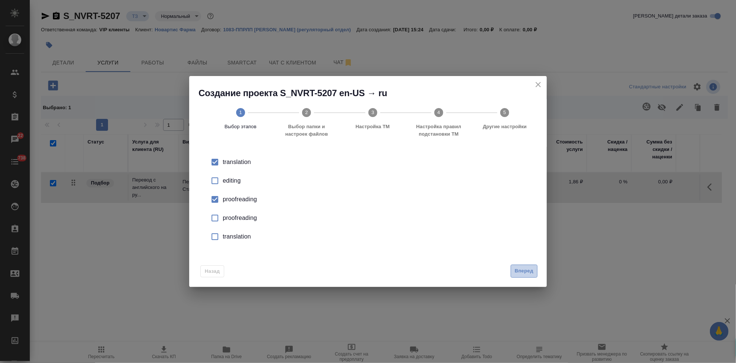
click at [529, 270] on span "Вперед" at bounding box center [523, 271] width 19 height 9
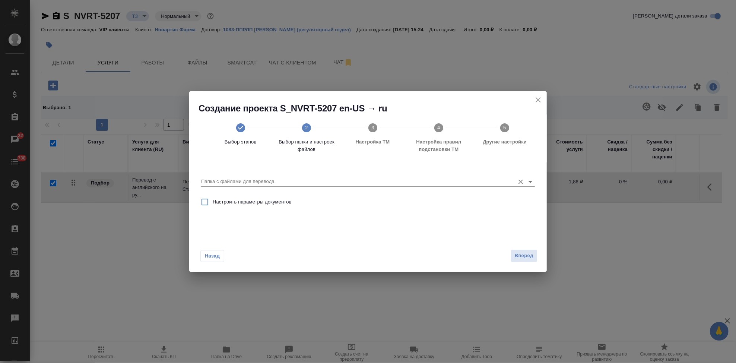
click at [478, 180] on input "Папка с файлами для перевода" at bounding box center [356, 181] width 310 height 9
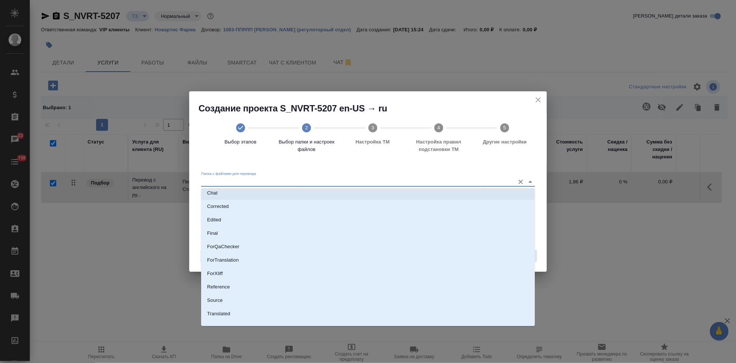
scroll to position [38, 0]
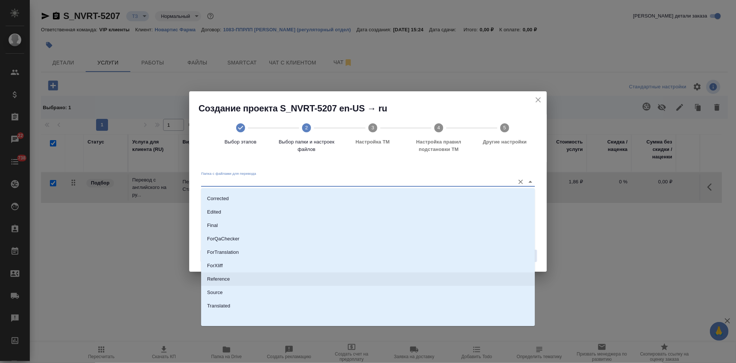
click at [211, 287] on li "Source" at bounding box center [368, 292] width 334 height 13
type input "Source"
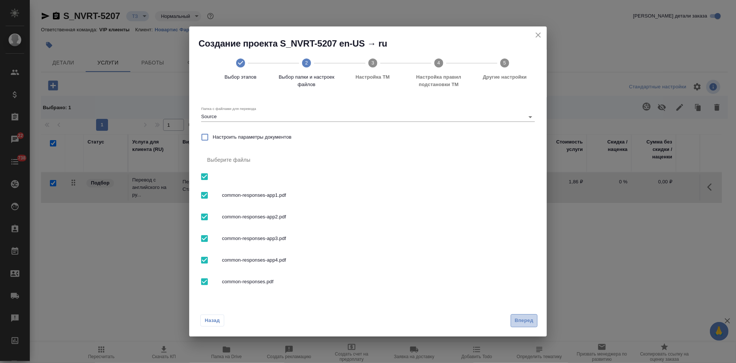
click at [514, 319] on span "Вперед" at bounding box center [523, 320] width 19 height 9
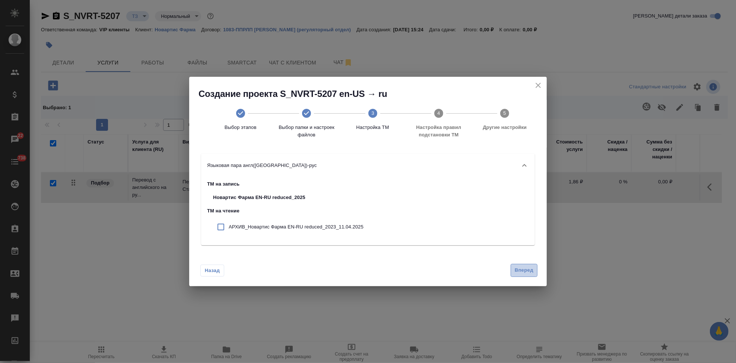
click at [521, 272] on span "Вперед" at bounding box center [523, 270] width 19 height 9
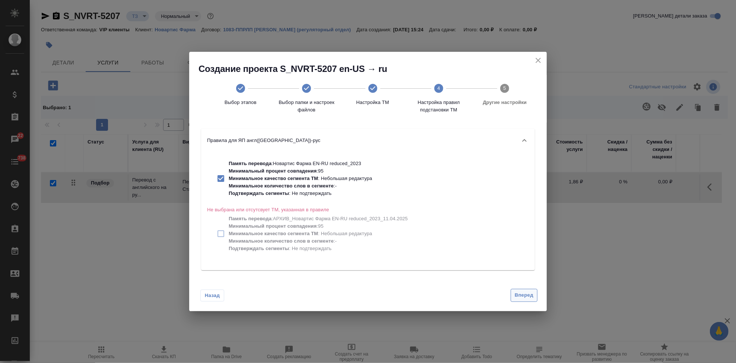
click at [521, 297] on span "Вперед" at bounding box center [523, 295] width 19 height 9
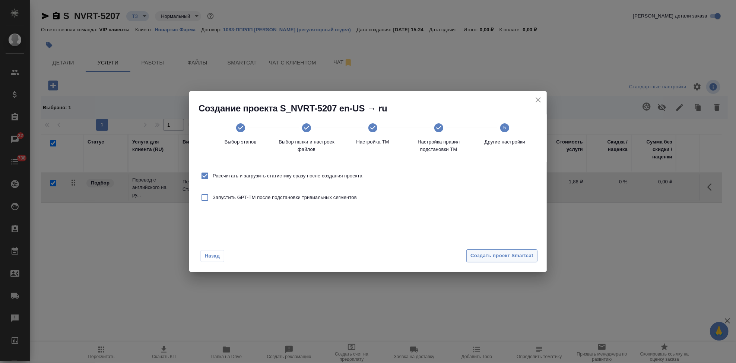
click at [512, 252] on span "Создать проект Smartcat" at bounding box center [501, 255] width 63 height 9
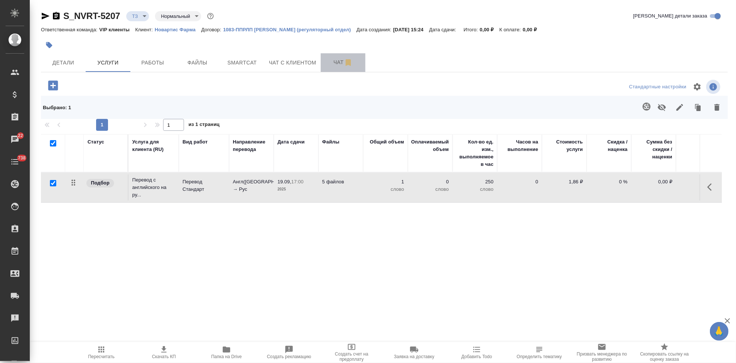
click at [328, 54] on button "Чат" at bounding box center [343, 62] width 45 height 19
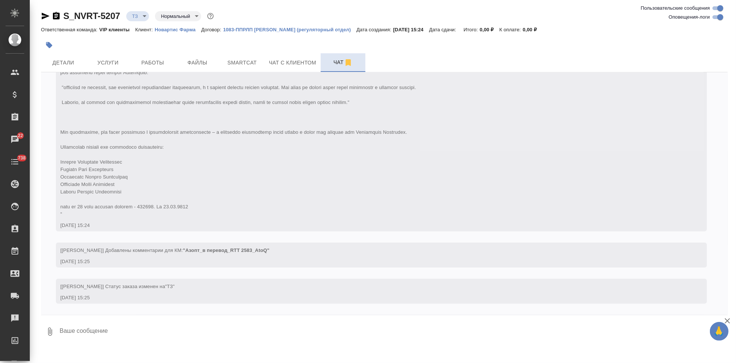
scroll to position [307, 0]
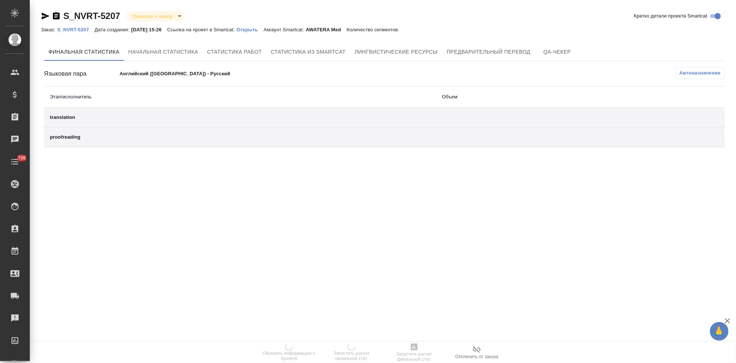
click at [261, 28] on p "Открыть" at bounding box center [249, 30] width 27 height 6
